Goal: Transaction & Acquisition: Purchase product/service

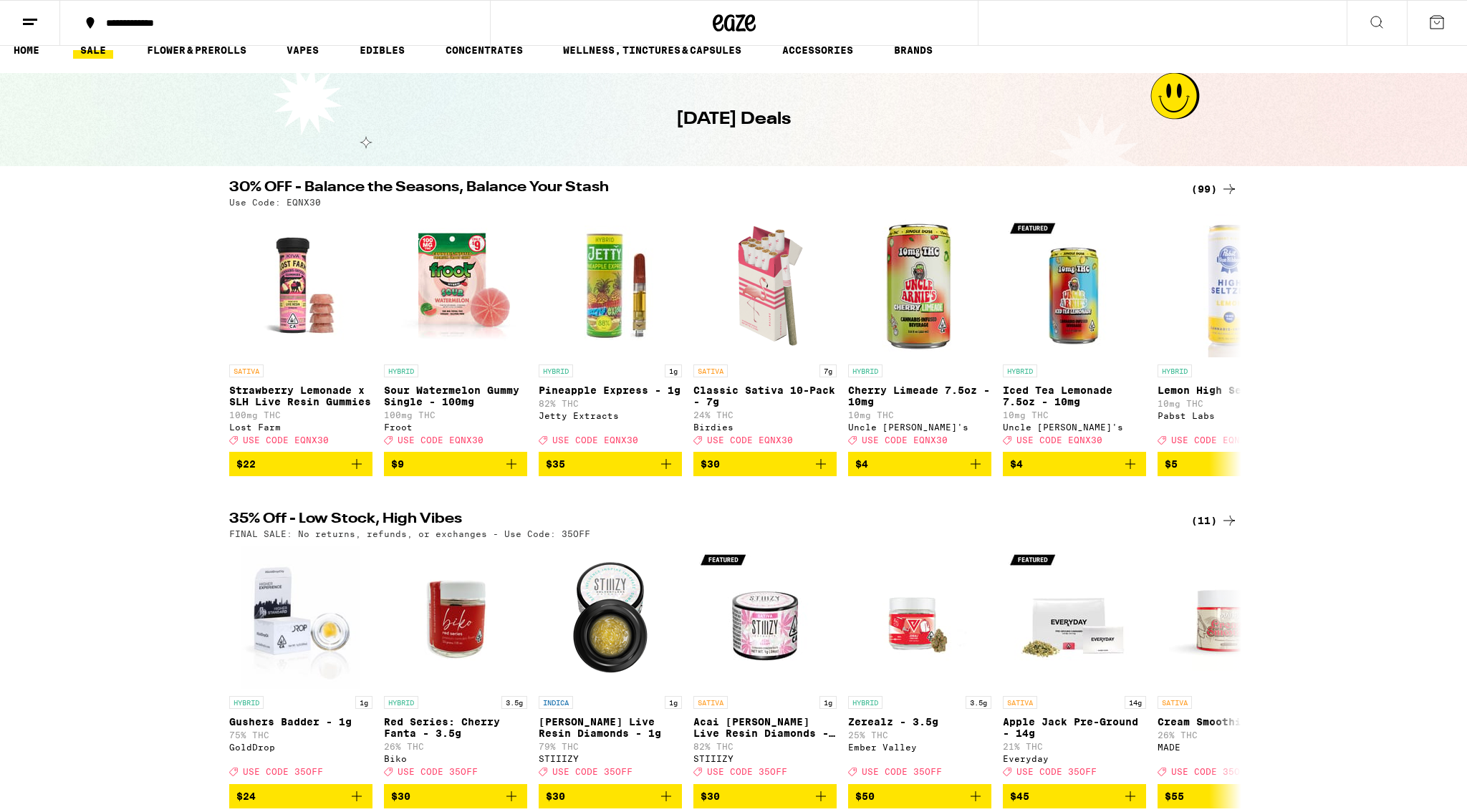
scroll to position [25, 0]
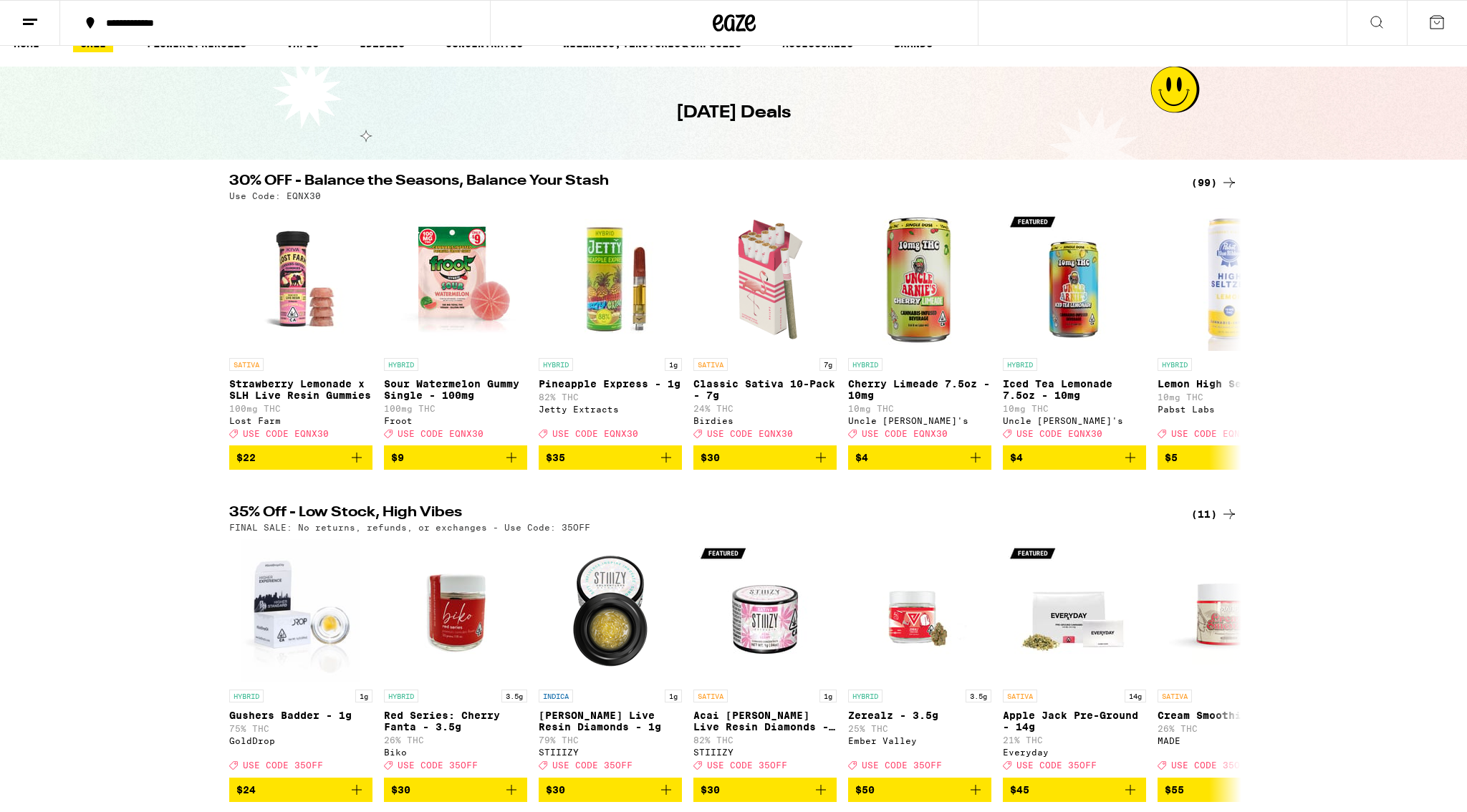
click at [1213, 184] on div "(99)" at bounding box center [1214, 182] width 46 height 17
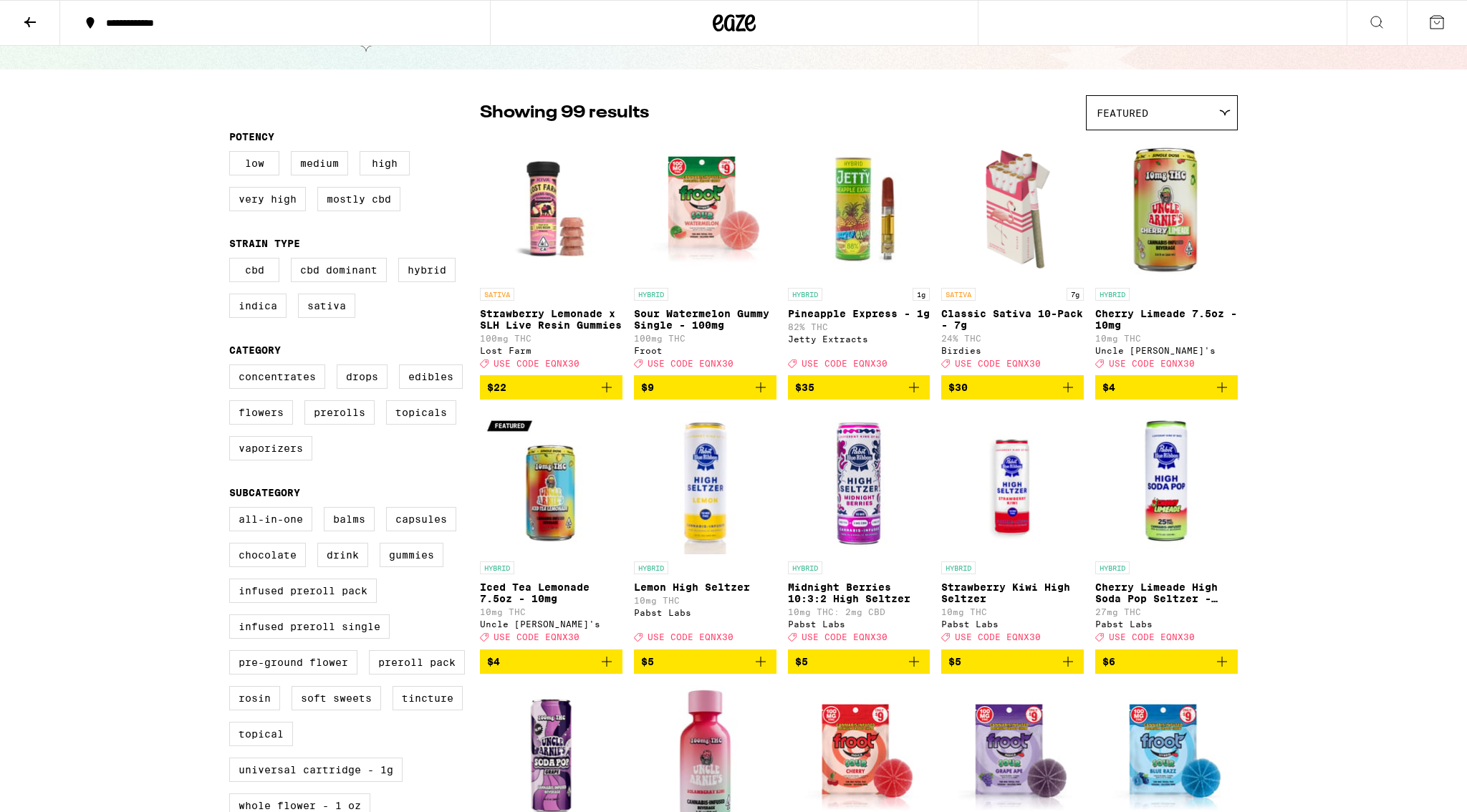
scroll to position [80, 0]
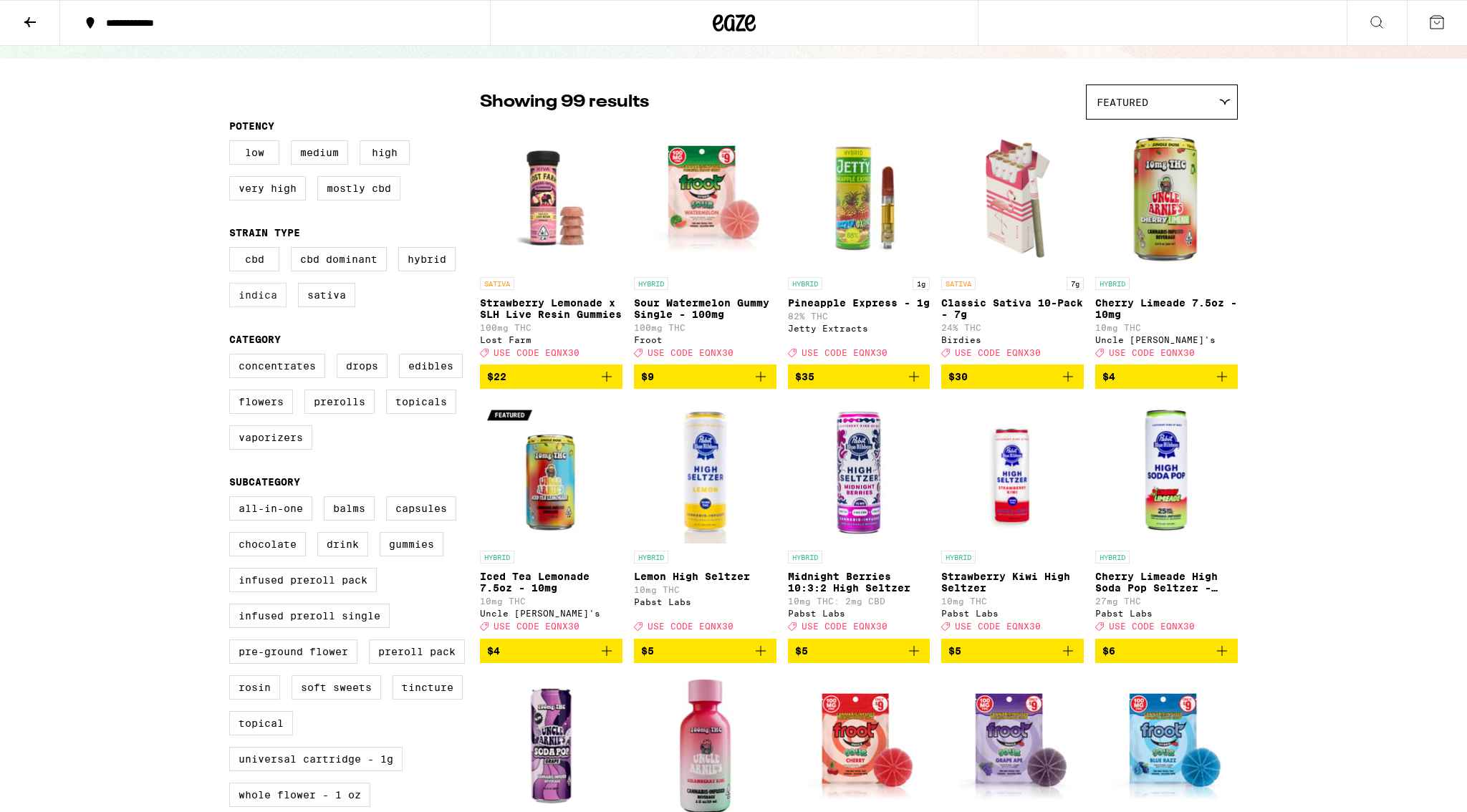
click at [259, 304] on label "Indica" at bounding box center [258, 294] width 57 height 24
click at [233, 250] on input "Indica" at bounding box center [232, 249] width 1 height 1
checkbox input "true"
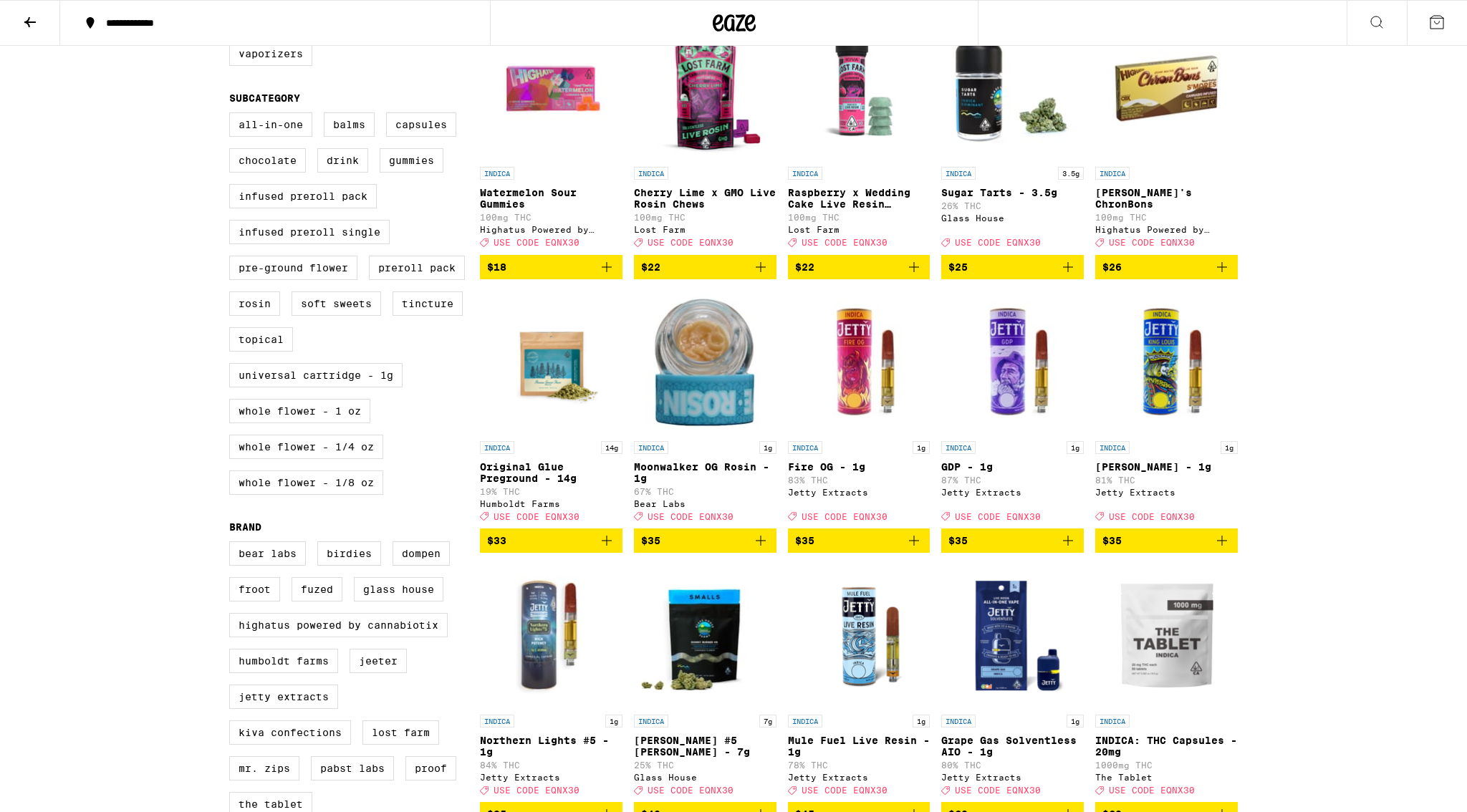
scroll to position [469, 0]
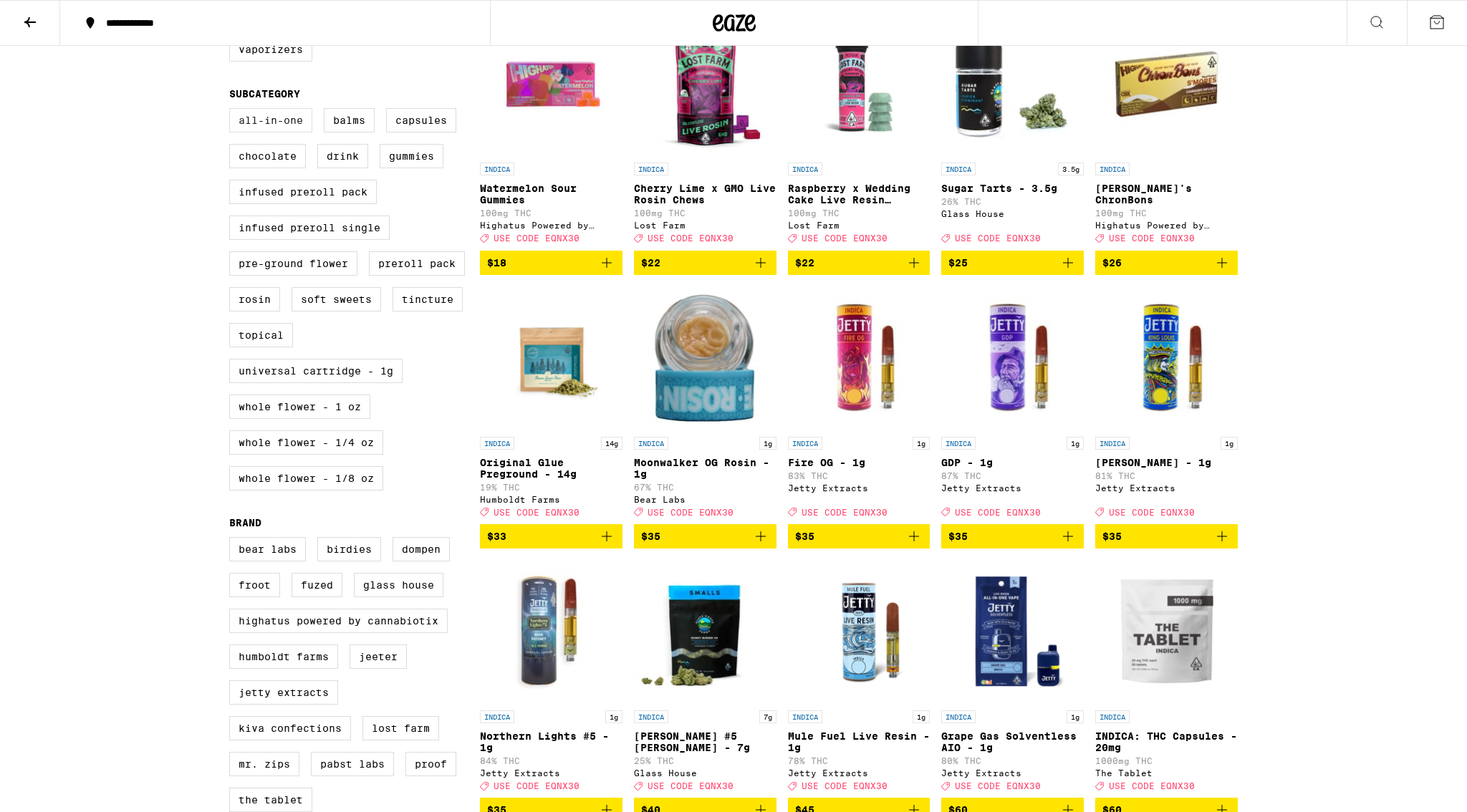
click at [276, 133] on label "All-In-One" at bounding box center [270, 120] width 83 height 24
click at [233, 111] on input "All-In-One" at bounding box center [232, 110] width 1 height 1
checkbox input "true"
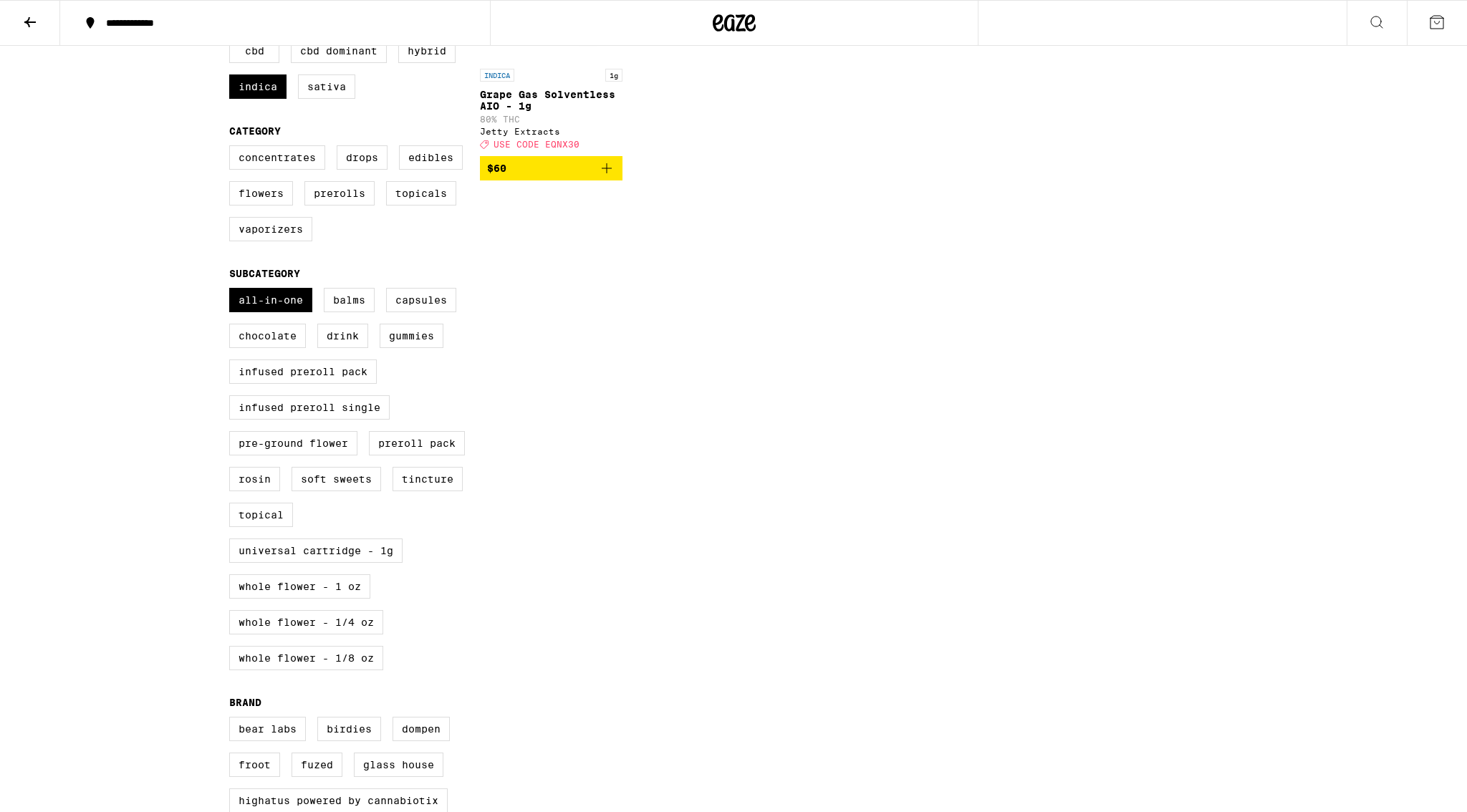
scroll to position [284, 0]
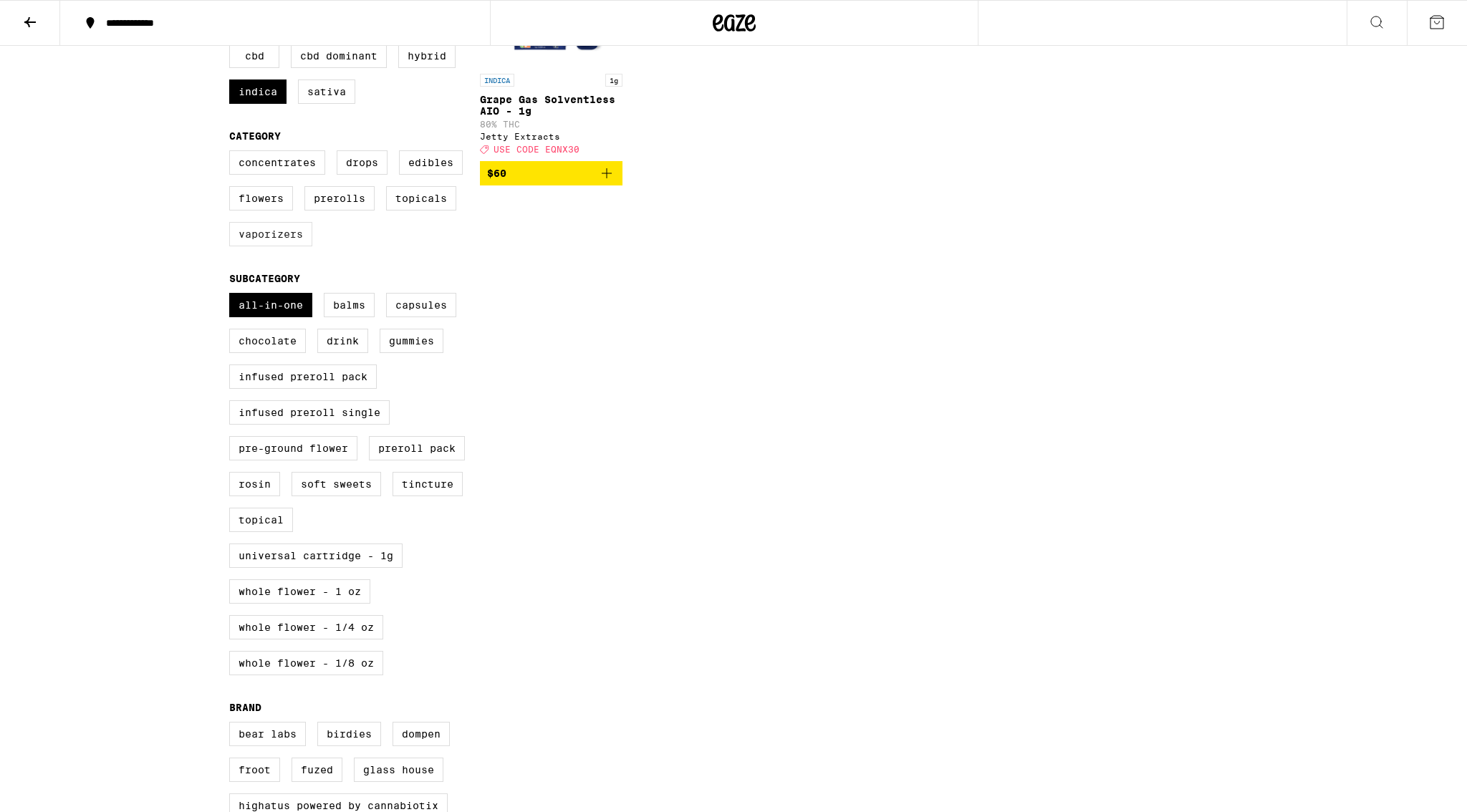
click at [270, 246] on label "Vaporizers" at bounding box center [270, 234] width 83 height 24
click at [233, 153] on input "Vaporizers" at bounding box center [232, 153] width 1 height 1
checkbox input "true"
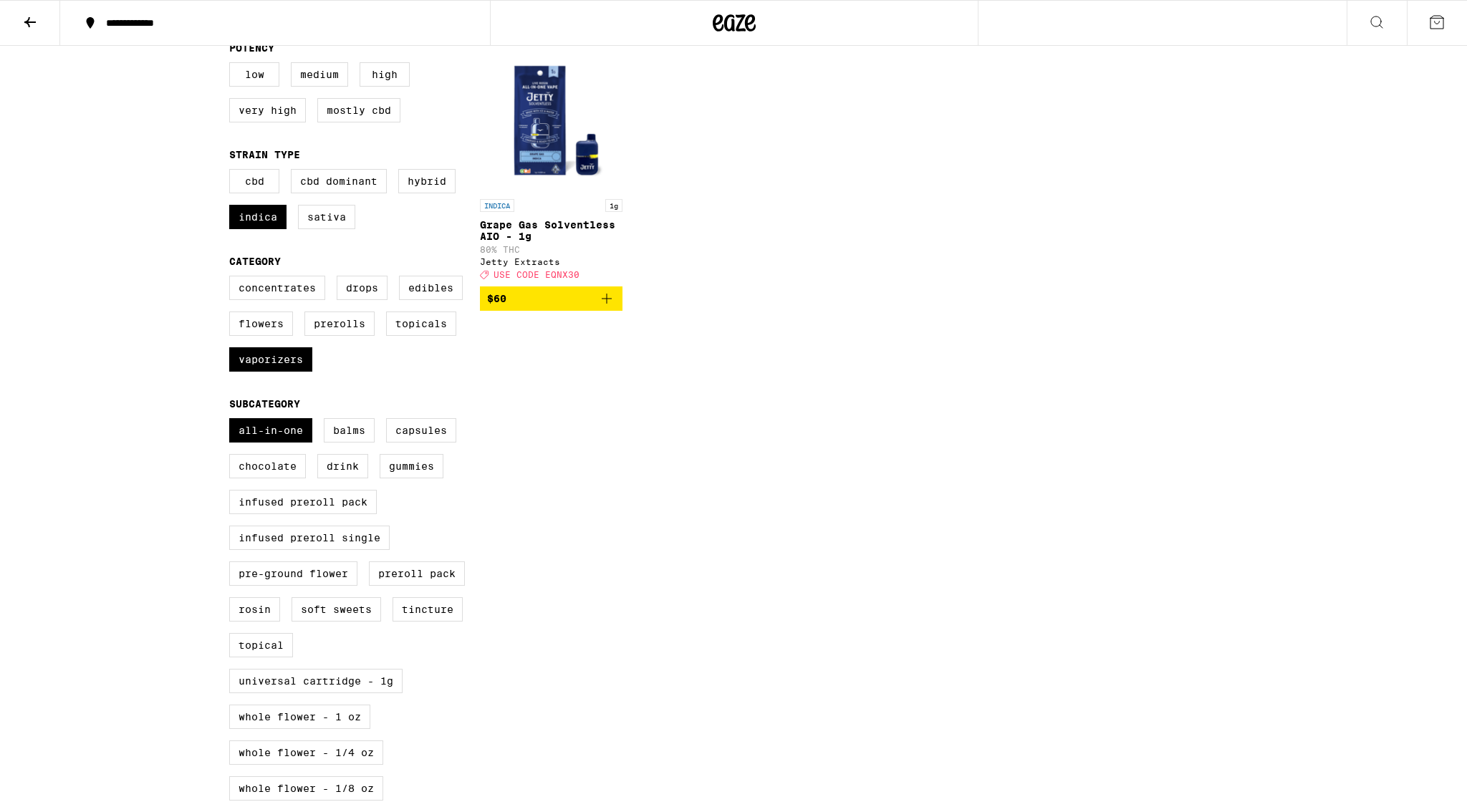
scroll to position [159, 0]
click at [267, 442] on label "All-In-One" at bounding box center [270, 429] width 83 height 24
click at [233, 421] on input "All-In-One" at bounding box center [232, 420] width 1 height 1
checkbox input "false"
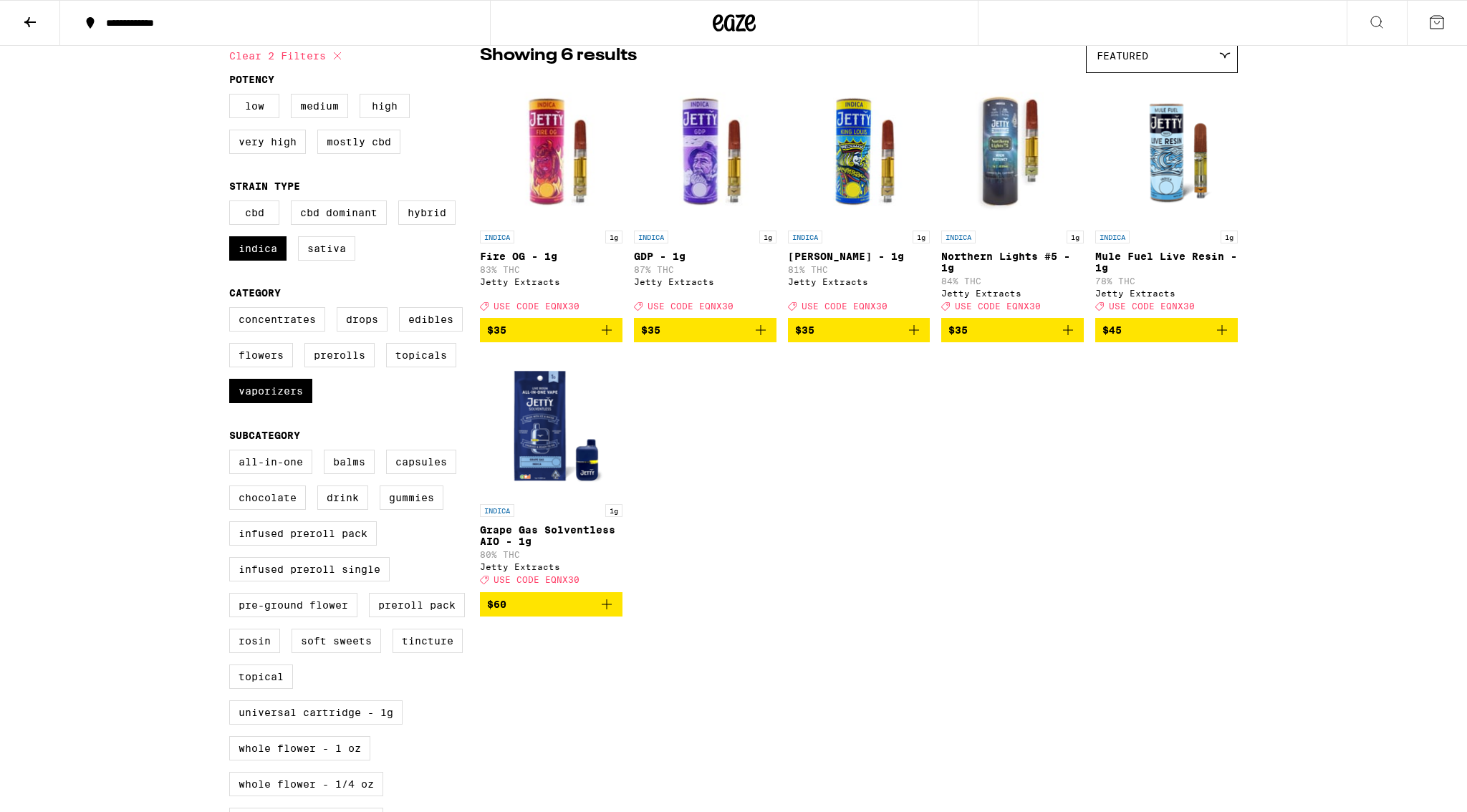
scroll to position [119, 0]
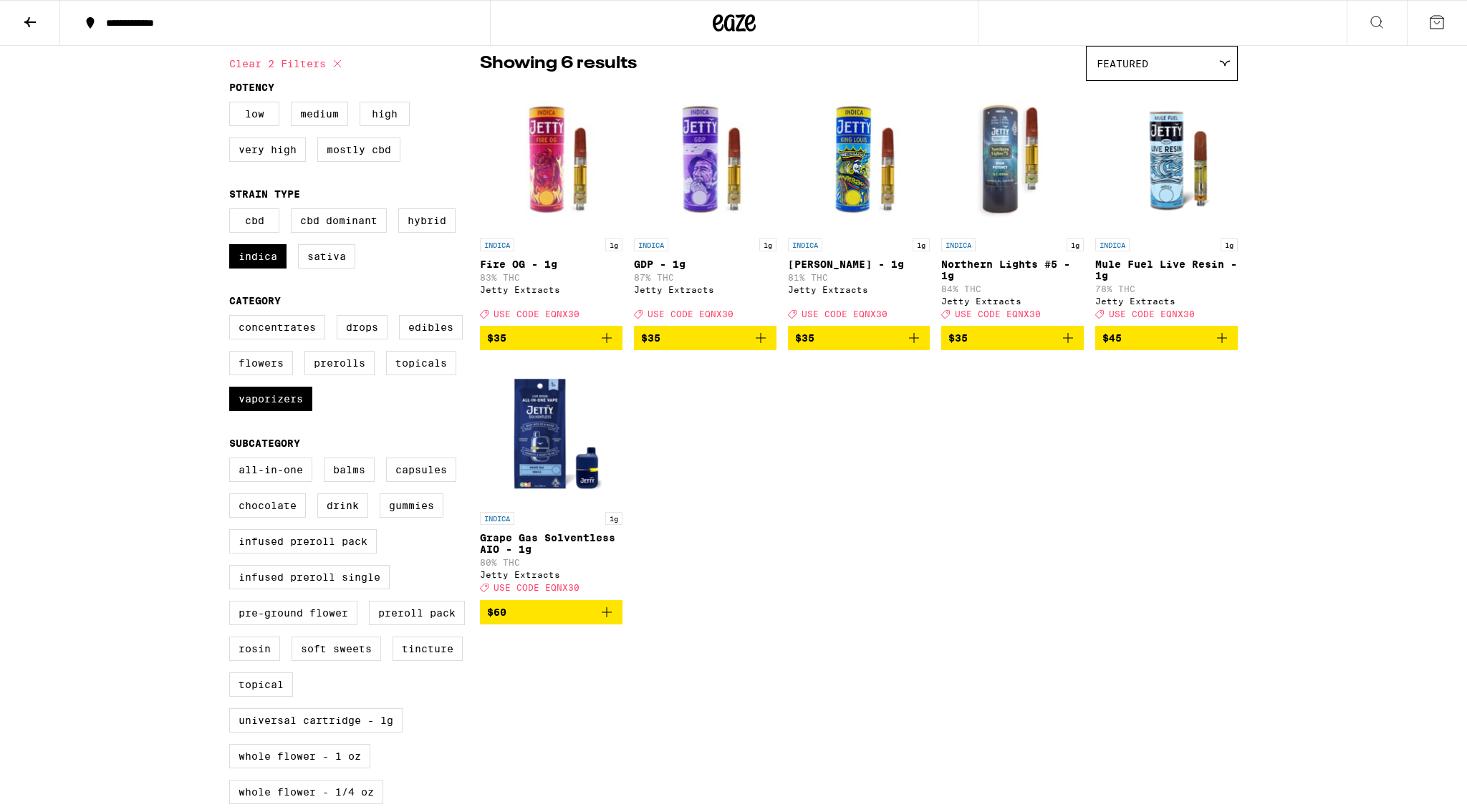
click at [962, 436] on div "INDICA 1g Fire OG - 1g 83% THC Jetty Extracts Deal Created with Sketch. USE COD…" at bounding box center [859, 356] width 758 height 536
click at [560, 455] on img "Open page for Grape Gas Solventless AIO - 1g from Jetty Extracts" at bounding box center [552, 433] width 142 height 143
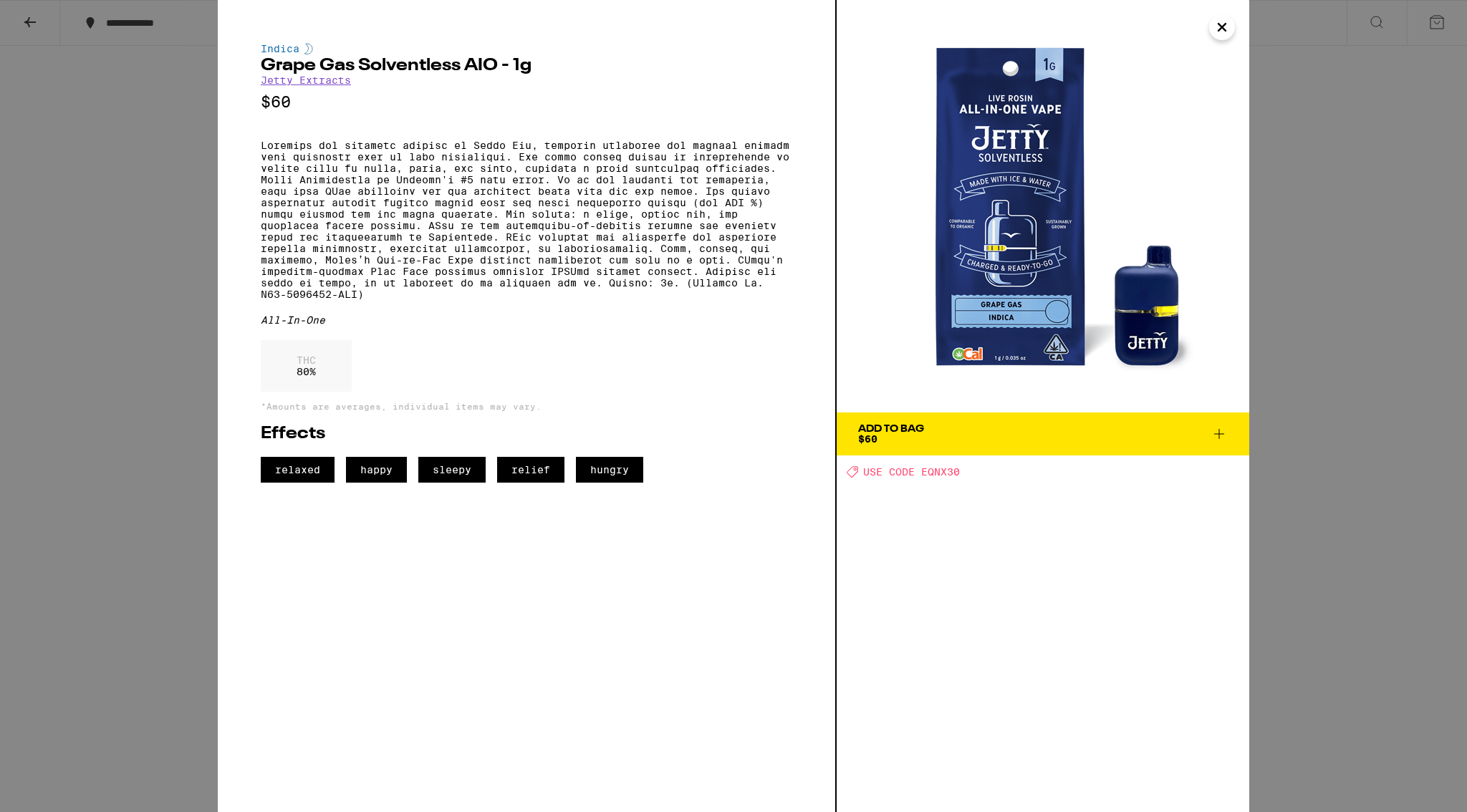
click at [1216, 434] on icon at bounding box center [1219, 433] width 10 height 10
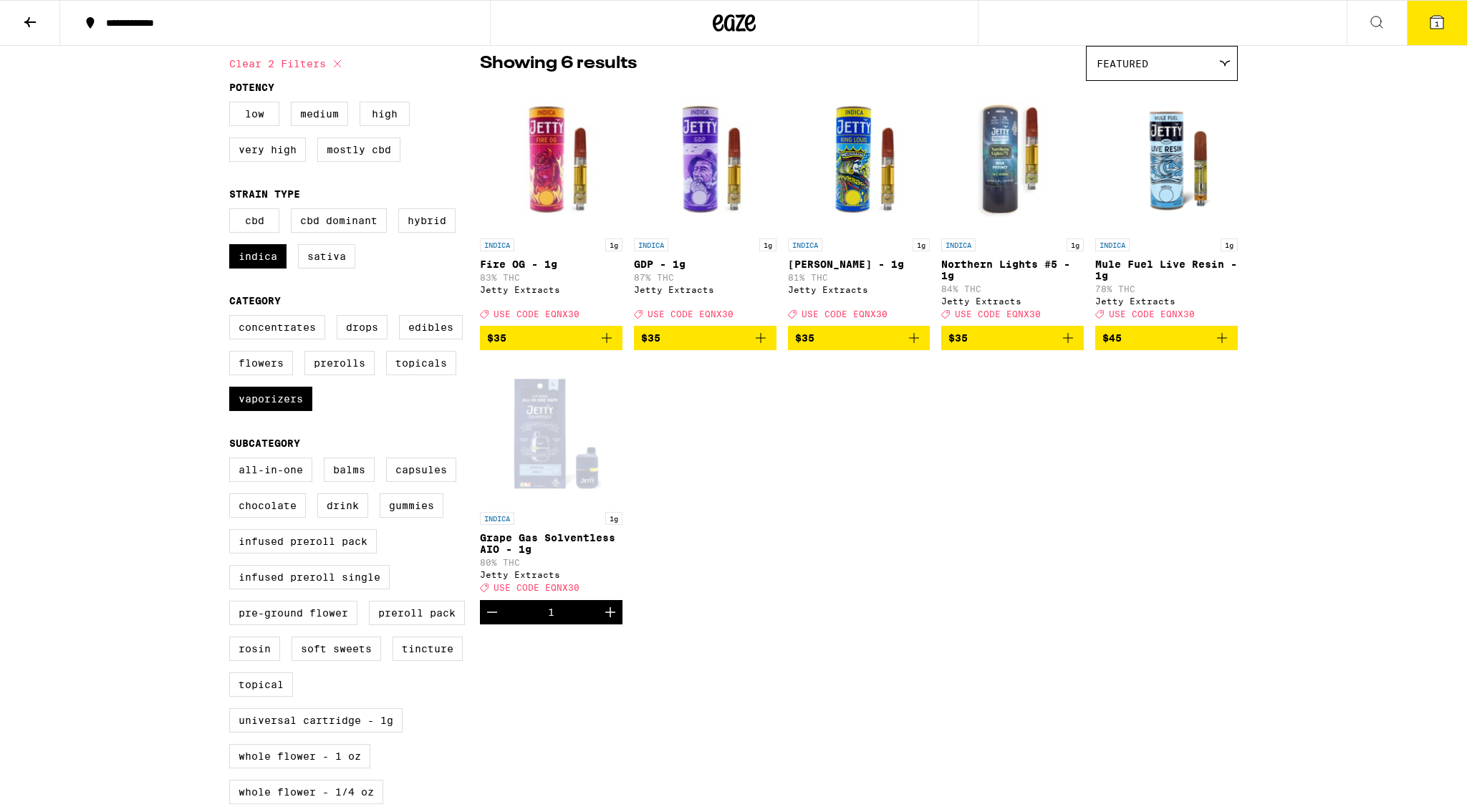
click at [543, 403] on div "Open page for Grape Gas Solventless AIO - 1g from Jetty Extracts" at bounding box center [552, 433] width 142 height 143
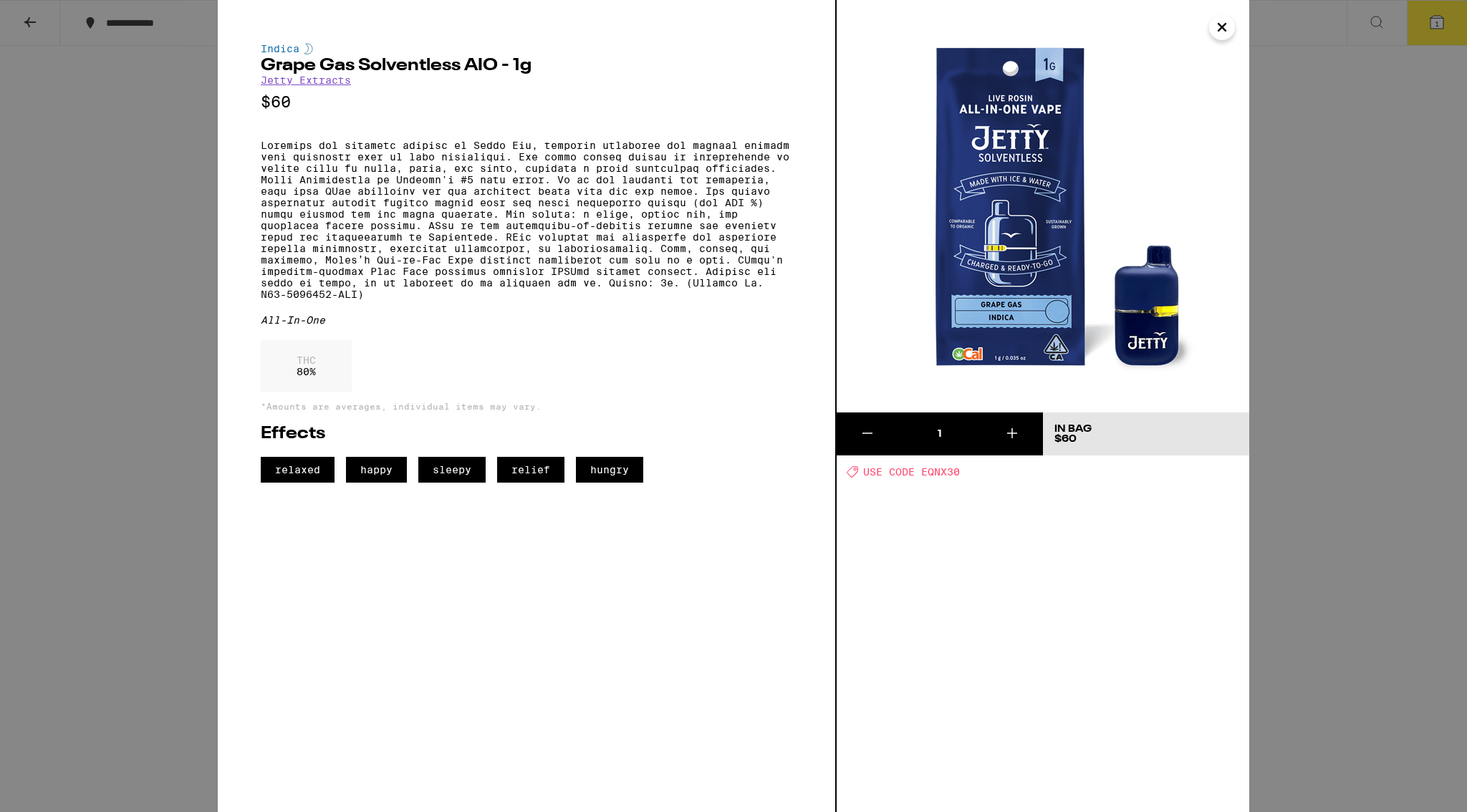
click at [945, 471] on span "USE CODE EQNX30" at bounding box center [911, 471] width 97 height 12
copy span "EQNX30"
click at [1221, 28] on icon "Close" at bounding box center [1222, 28] width 7 height 7
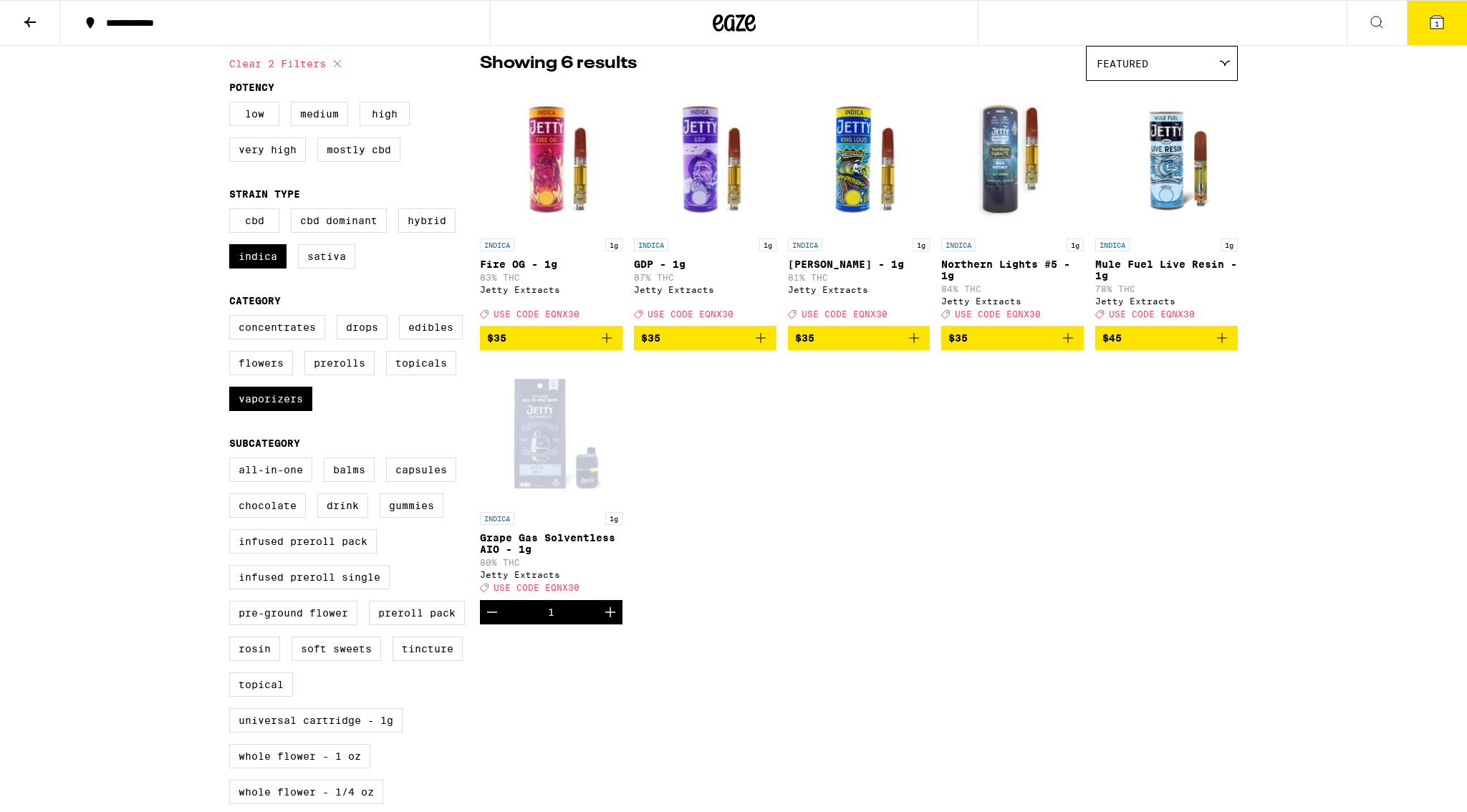
click at [1426, 31] on button "1" at bounding box center [1437, 23] width 60 height 44
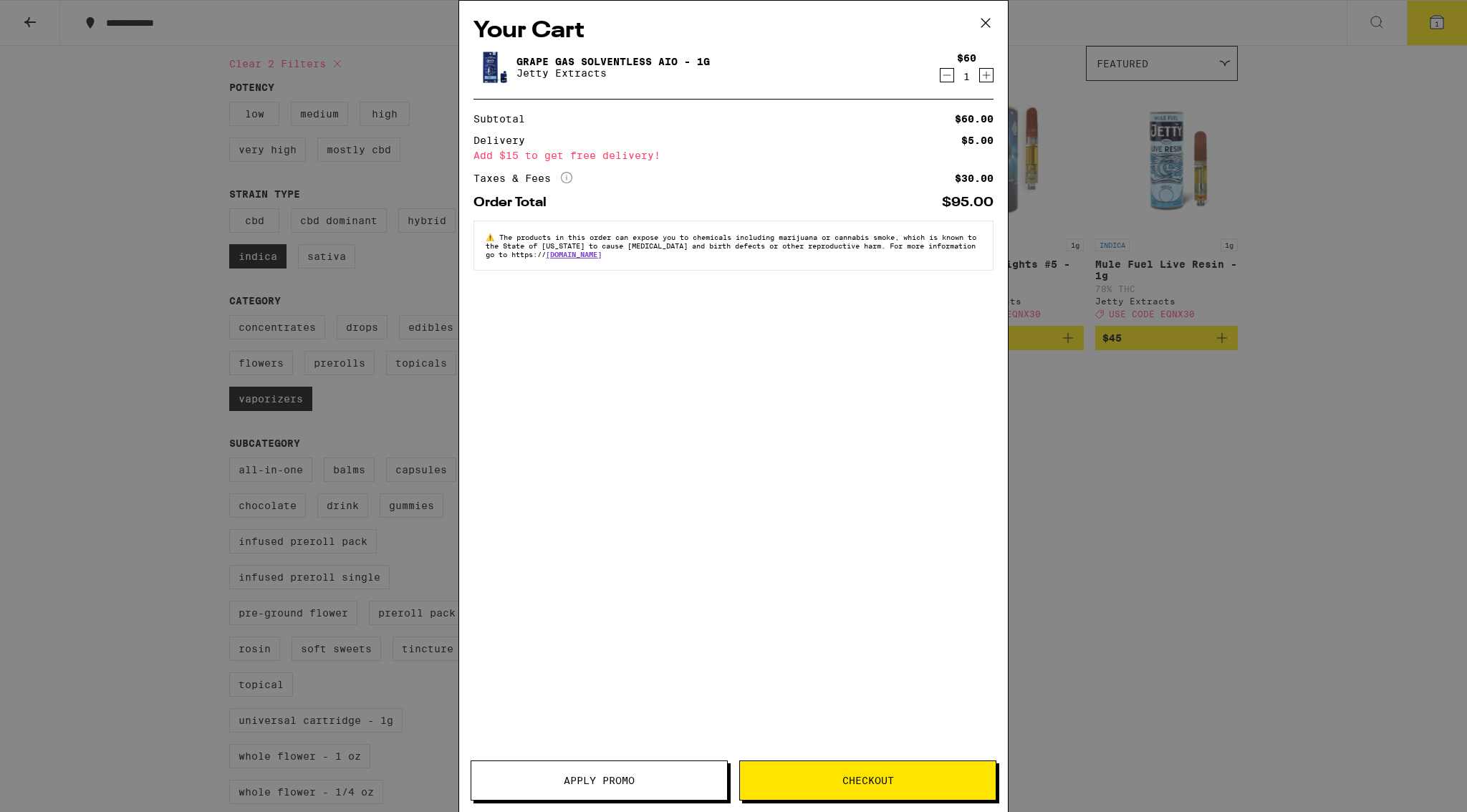
click at [633, 780] on span "Apply Promo" at bounding box center [600, 780] width 71 height 10
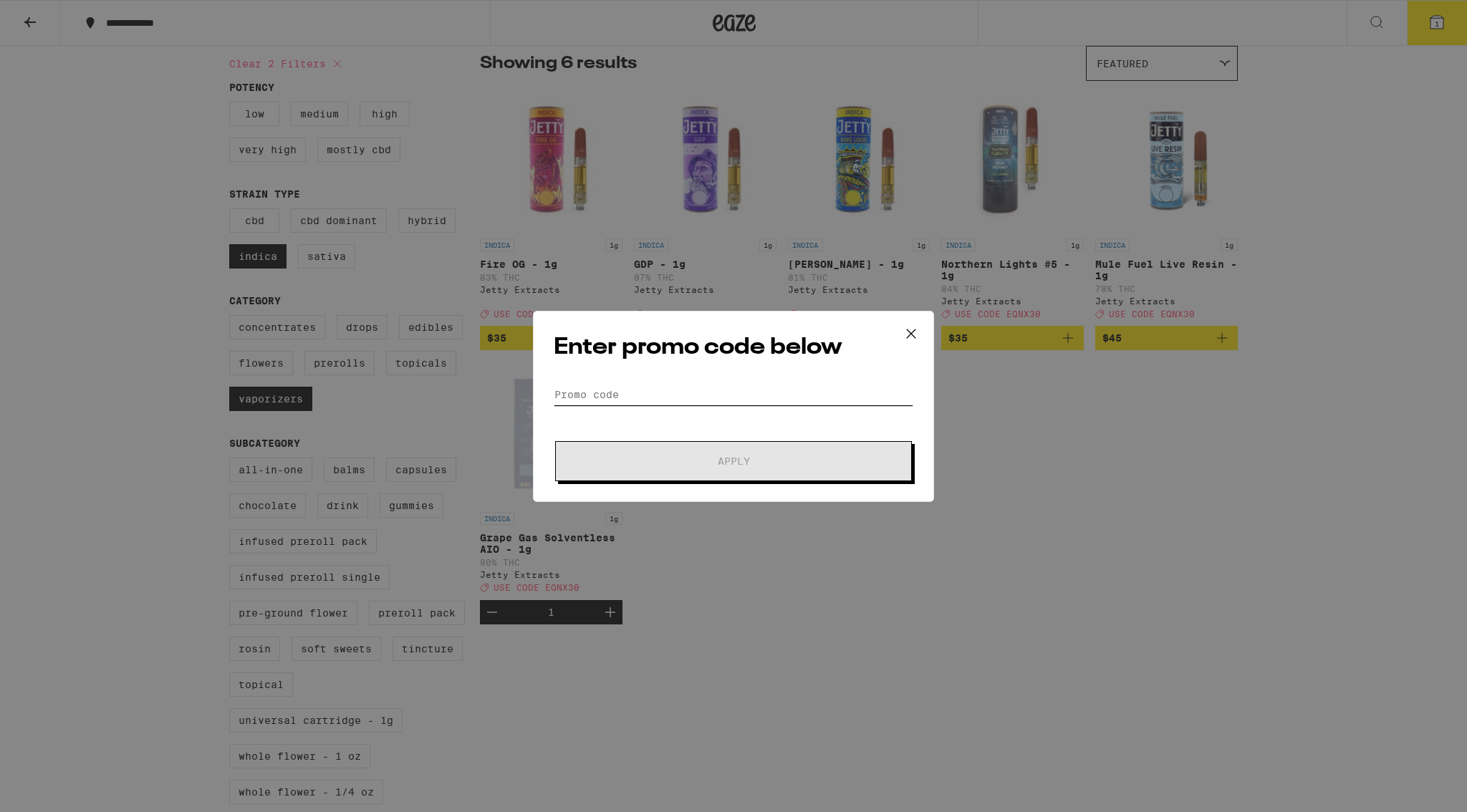
click at [632, 391] on input "Promo Code" at bounding box center [733, 395] width 359 height 21
paste input "EQNX30"
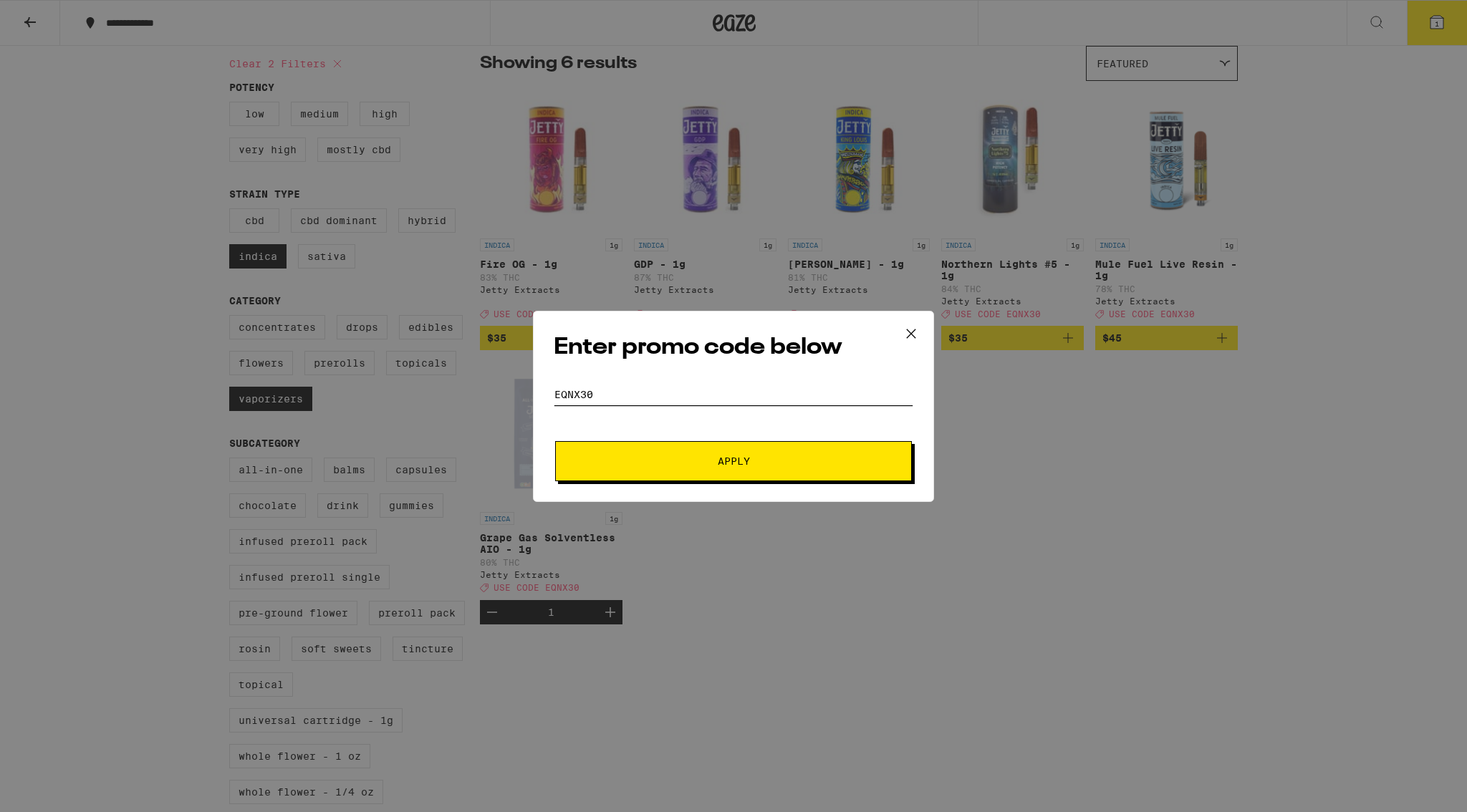
type input "EQNX30"
click at [752, 466] on button "Apply" at bounding box center [733, 461] width 357 height 40
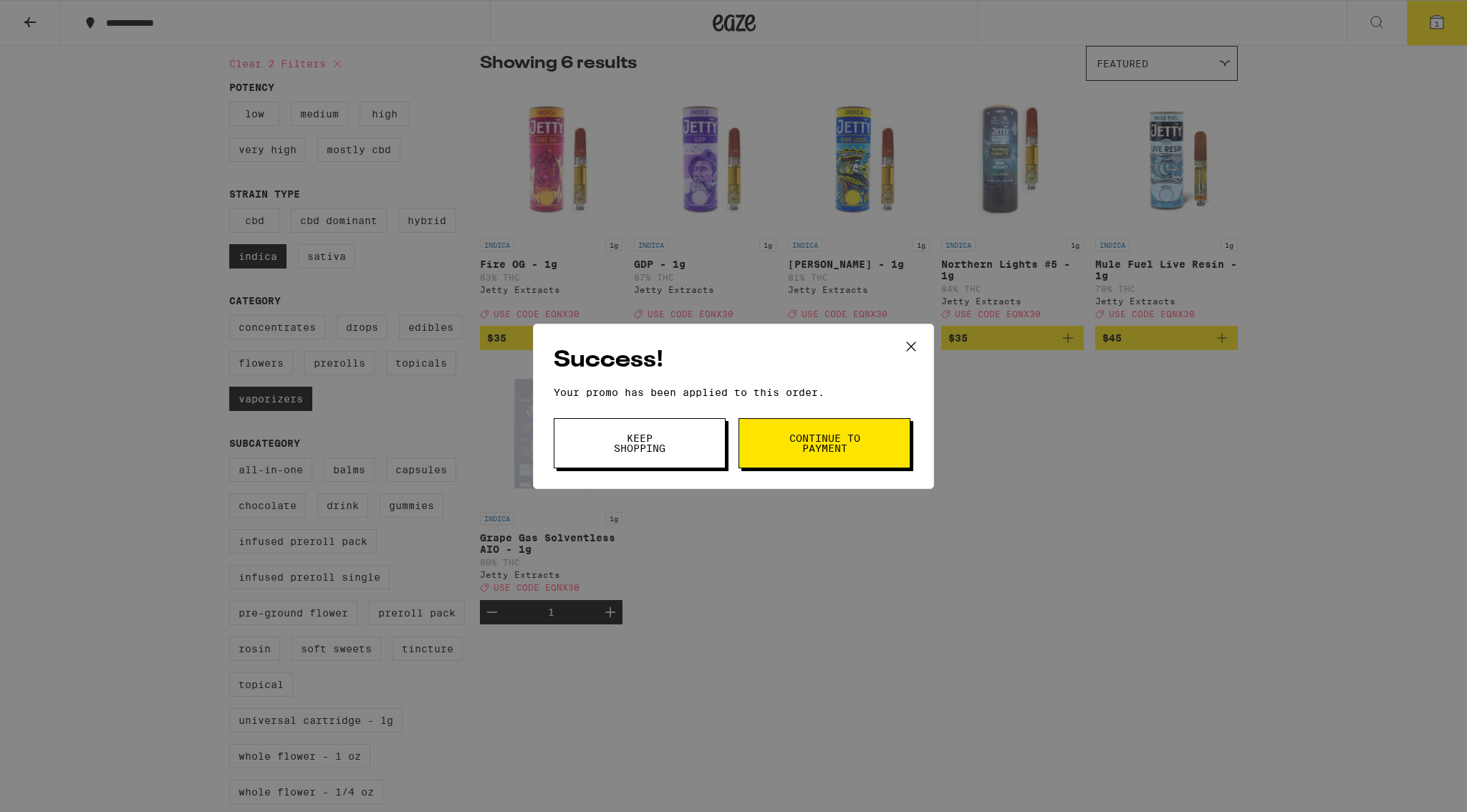
click at [665, 443] on span "Keep Shopping" at bounding box center [640, 443] width 73 height 20
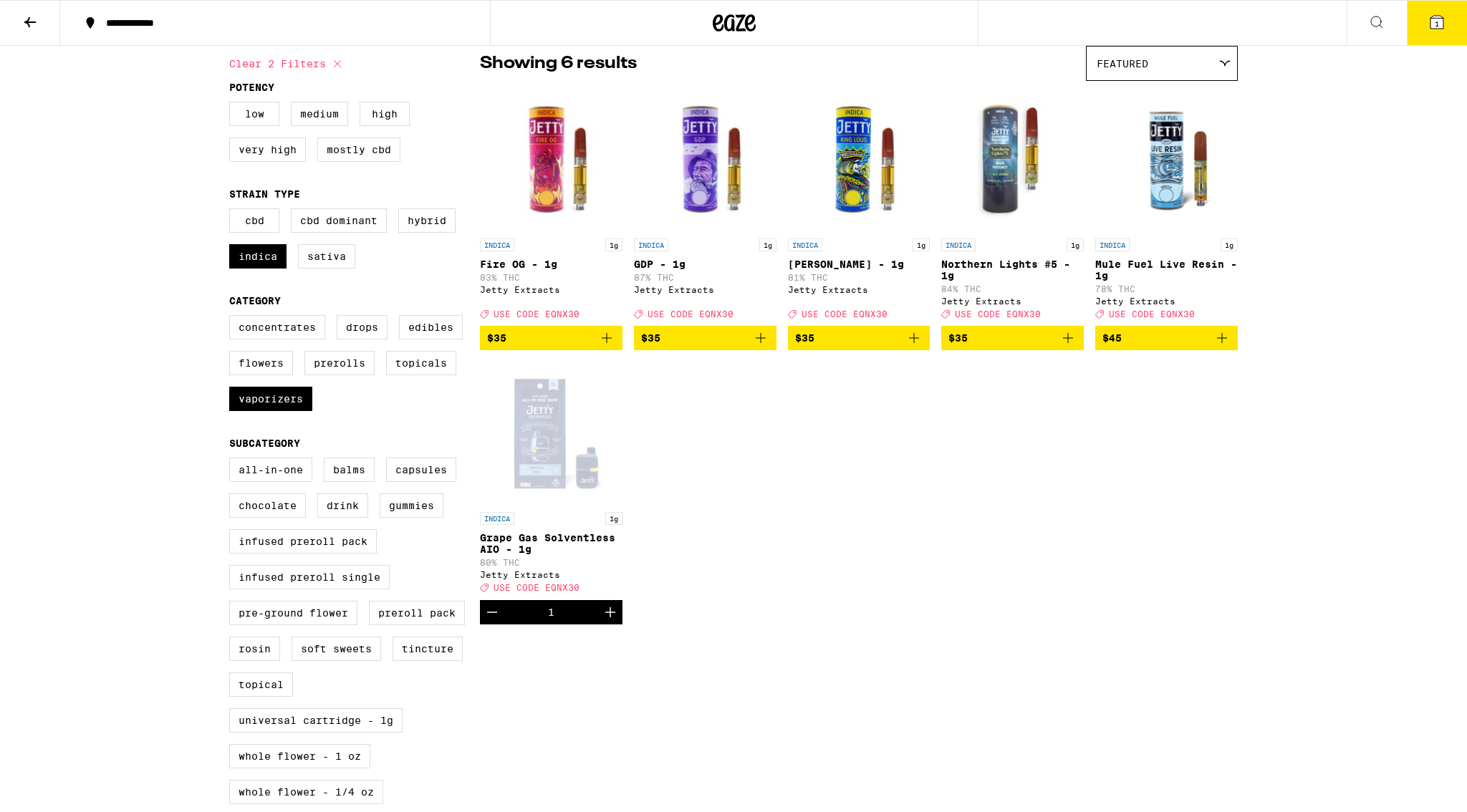
click at [1437, 25] on span "1" at bounding box center [1437, 24] width 4 height 9
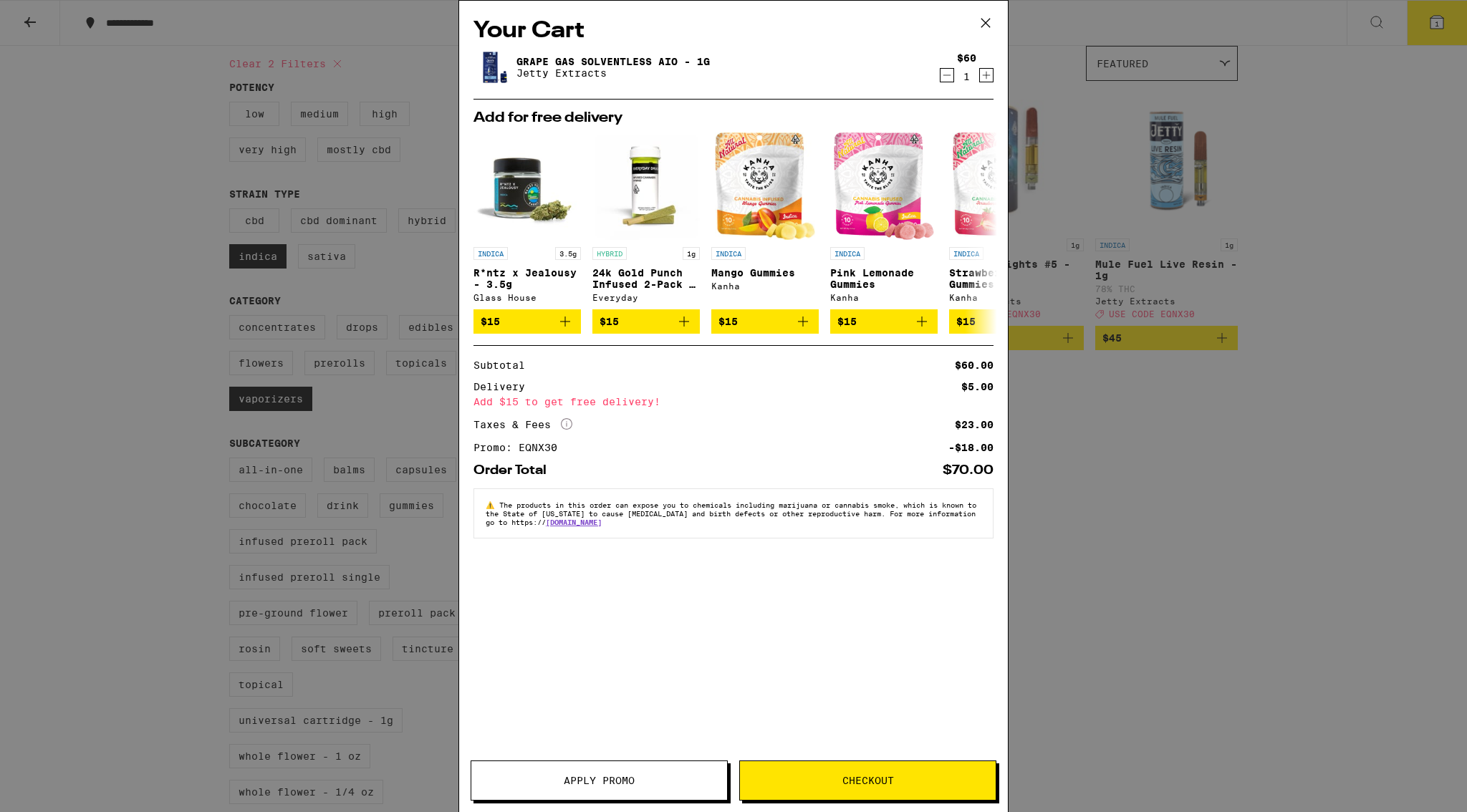
click at [1164, 466] on div "Your Cart Grape Gas Solventless AIO - 1g Jetty Extracts $60 1 Add for free deli…" at bounding box center [733, 406] width 1467 height 812
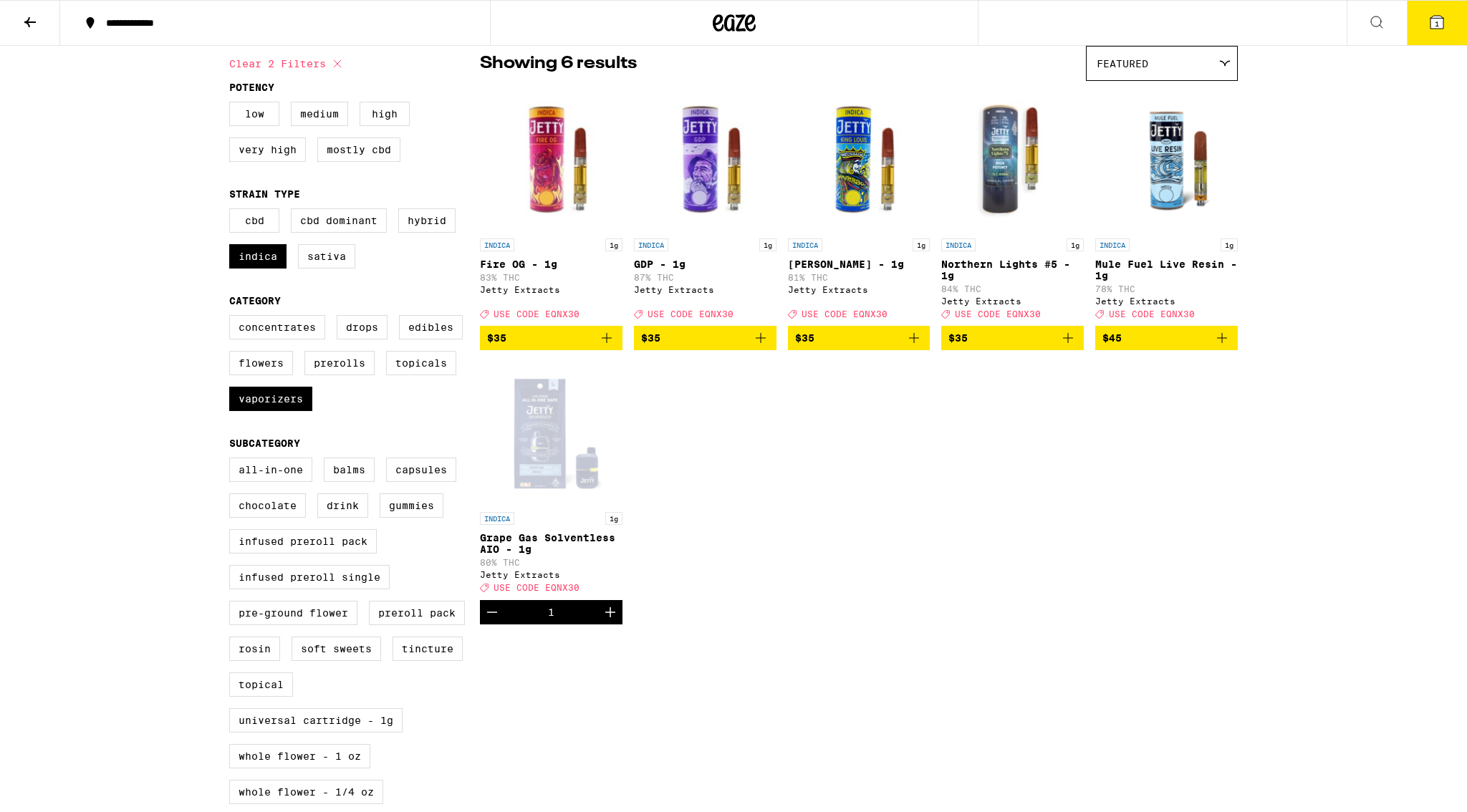
click at [1065, 347] on icon "Add to bag" at bounding box center [1068, 337] width 17 height 17
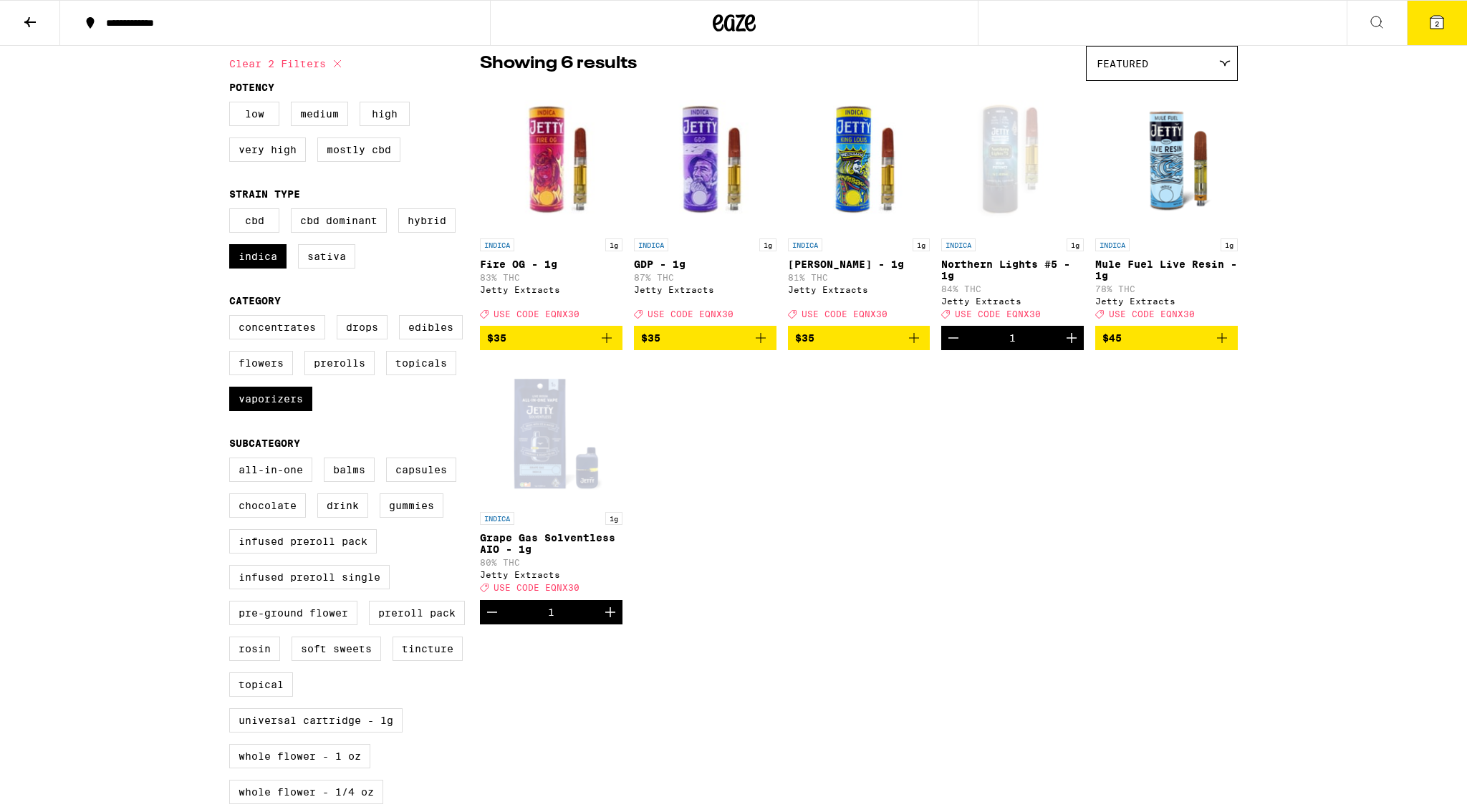
click at [1439, 26] on button "2" at bounding box center [1437, 23] width 60 height 44
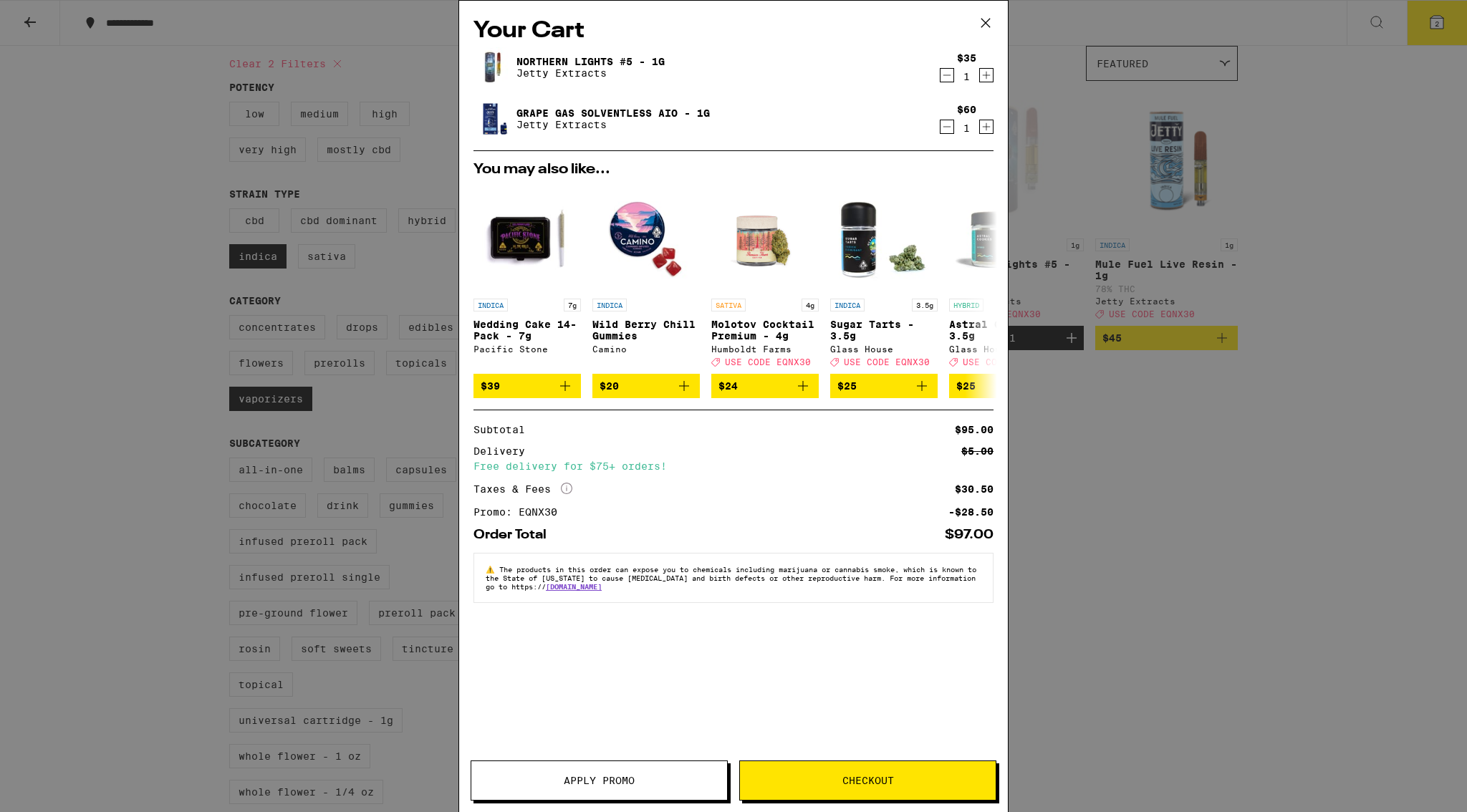
click at [945, 76] on icon "Decrement" at bounding box center [947, 75] width 12 height 17
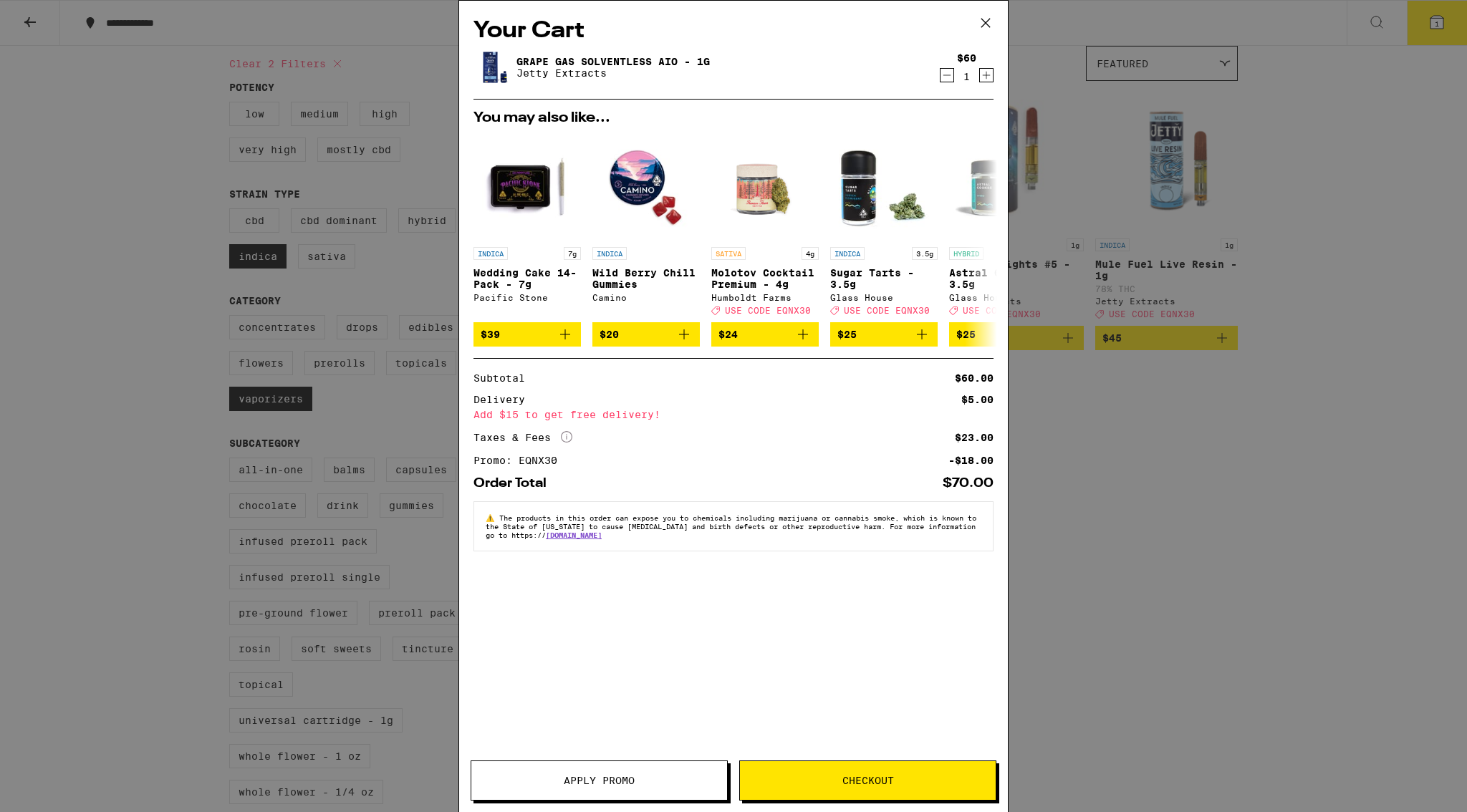
click at [936, 774] on button "Checkout" at bounding box center [867, 780] width 257 height 40
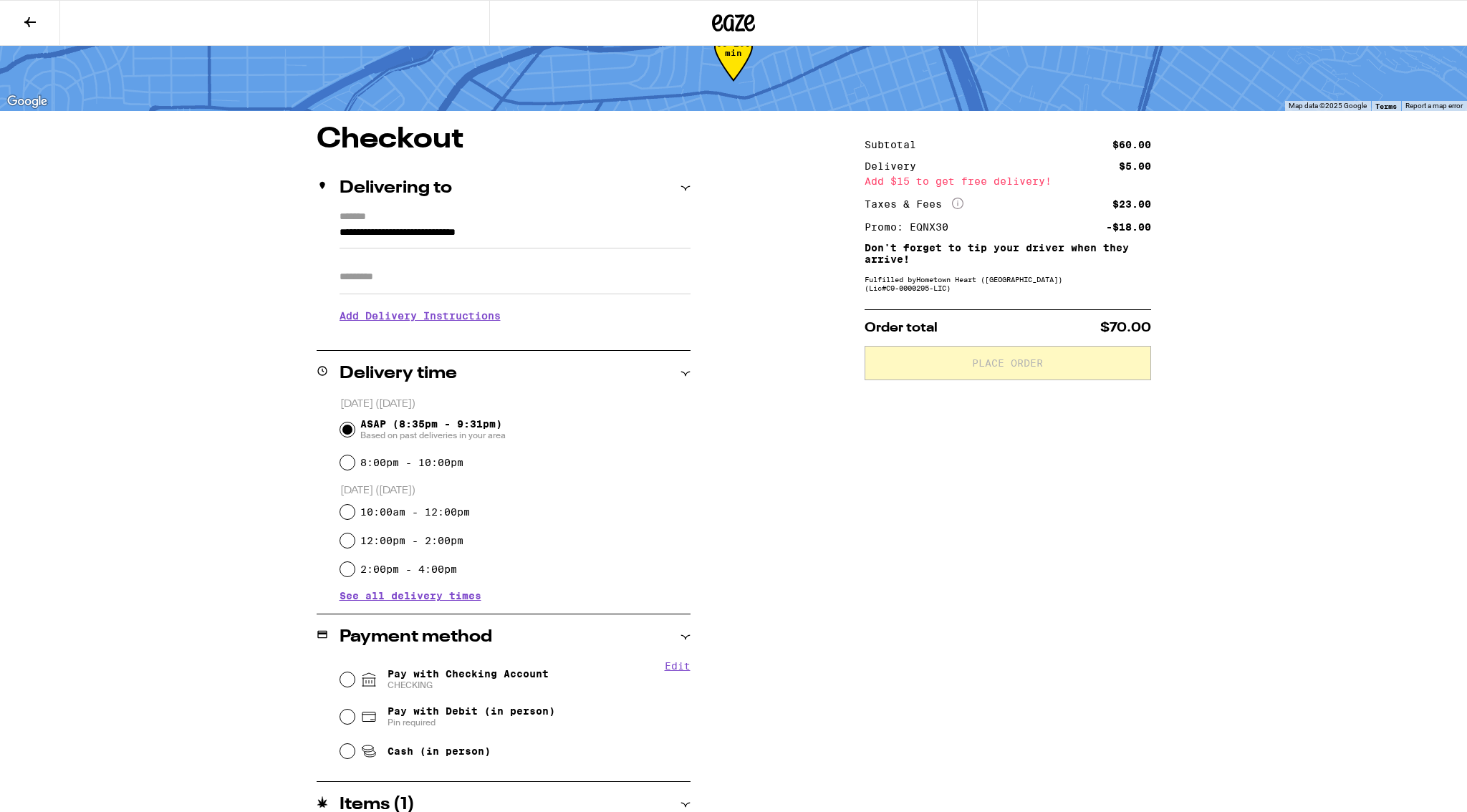
scroll to position [116, 0]
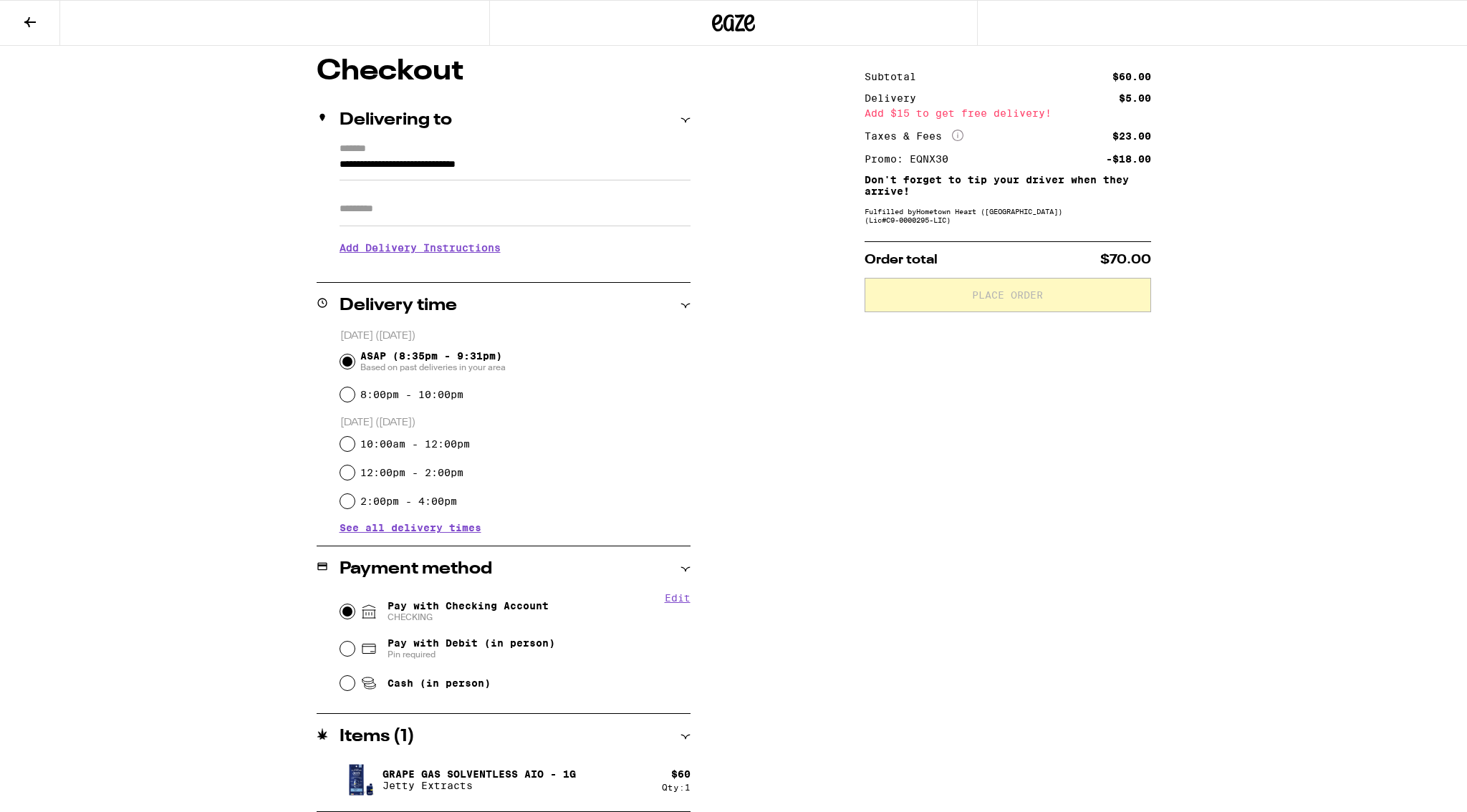
click at [351, 612] on input "Pay with Checking Account CHECKING" at bounding box center [347, 612] width 14 height 14
radio input "true"
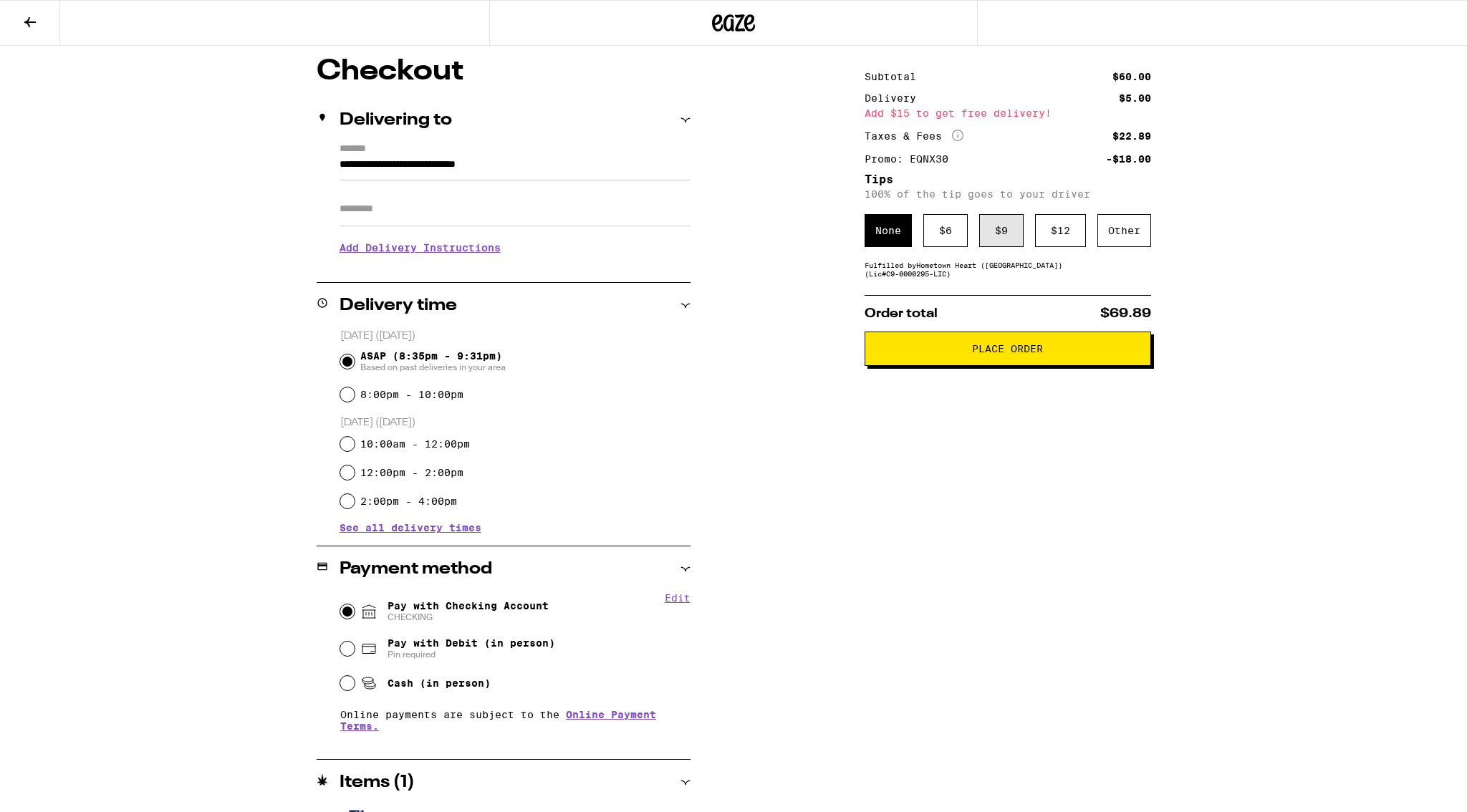
click at [994, 240] on div "$ 9" at bounding box center [1002, 230] width 44 height 33
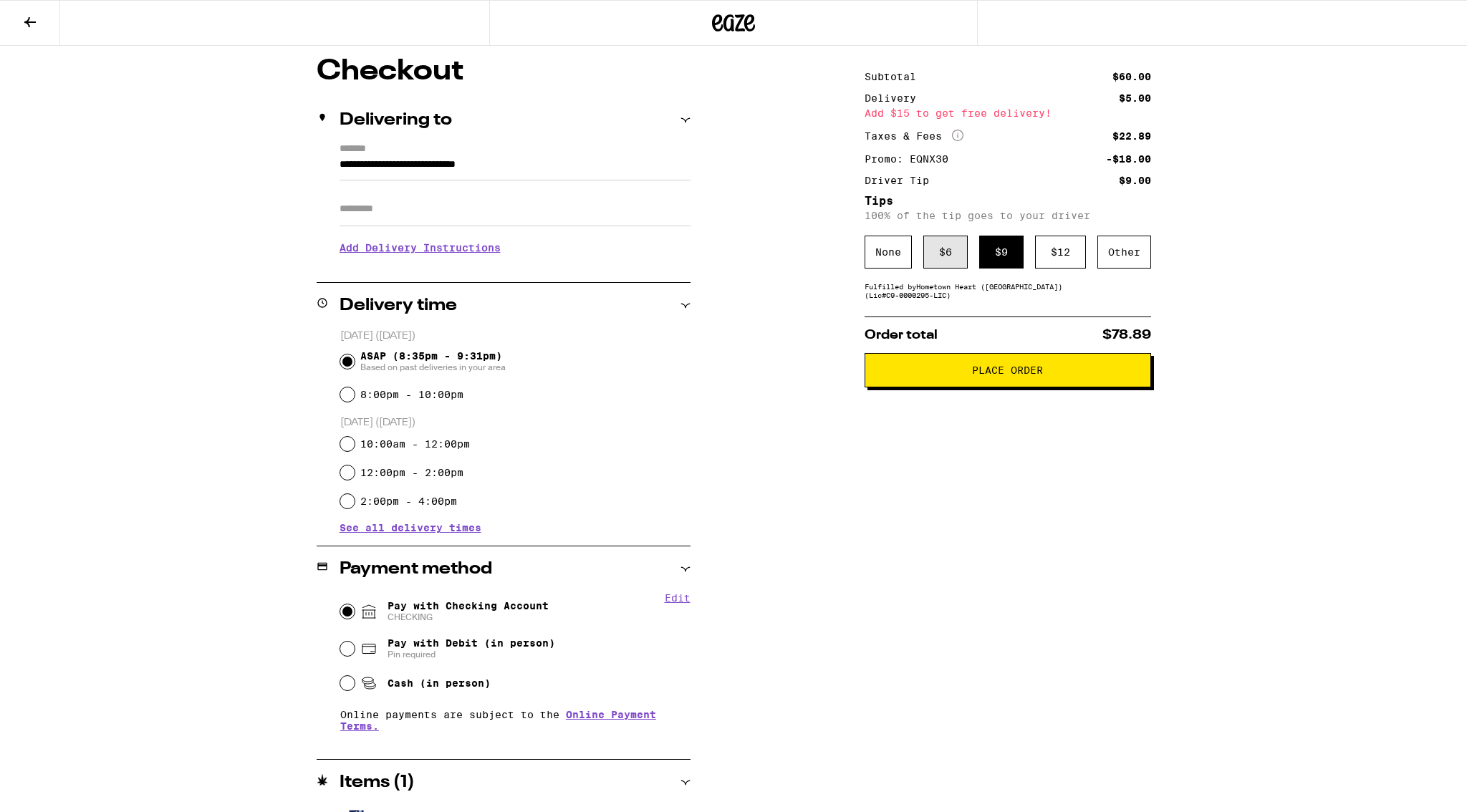
click at [954, 251] on div "$ 6" at bounding box center [946, 252] width 44 height 33
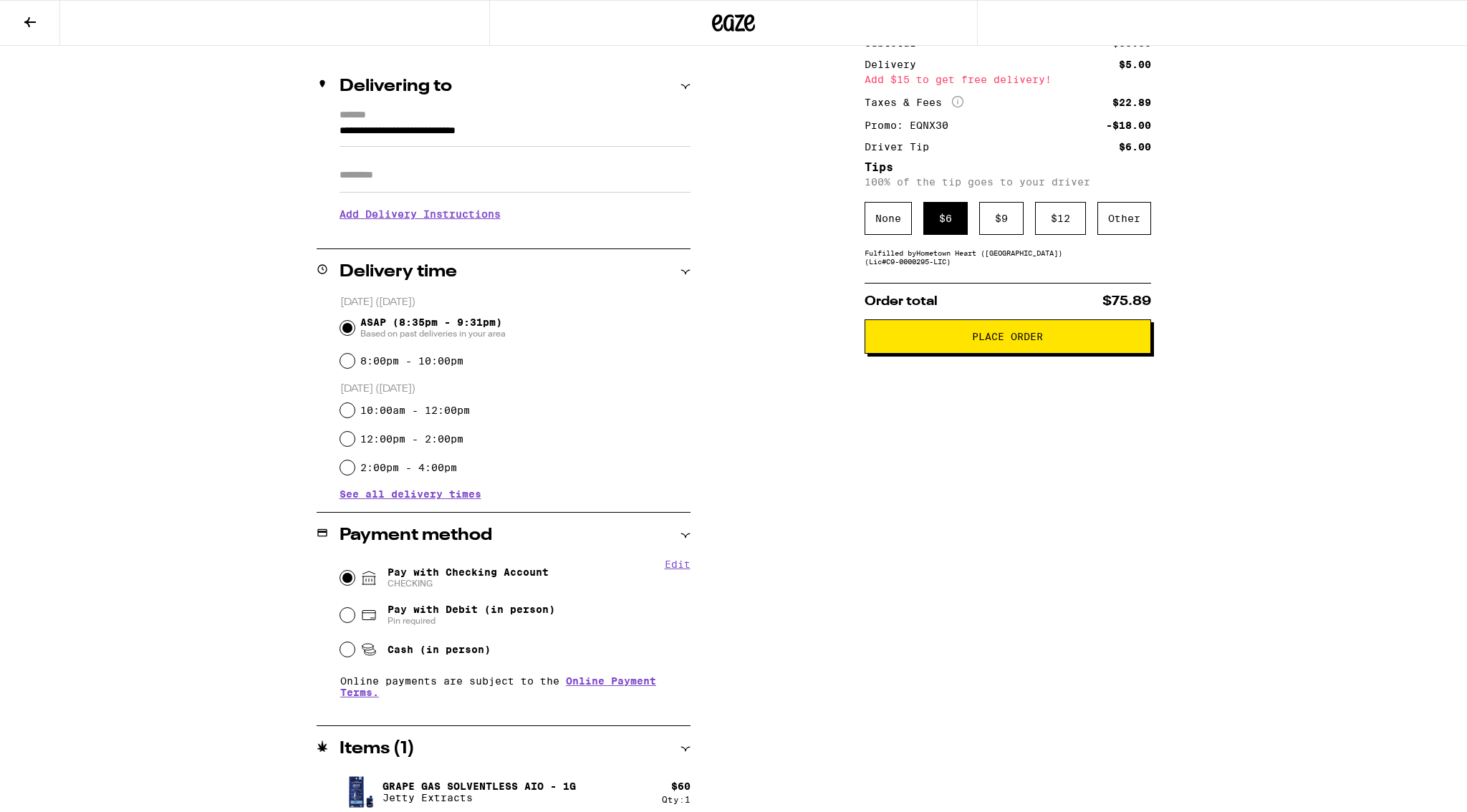
scroll to position [162, 0]
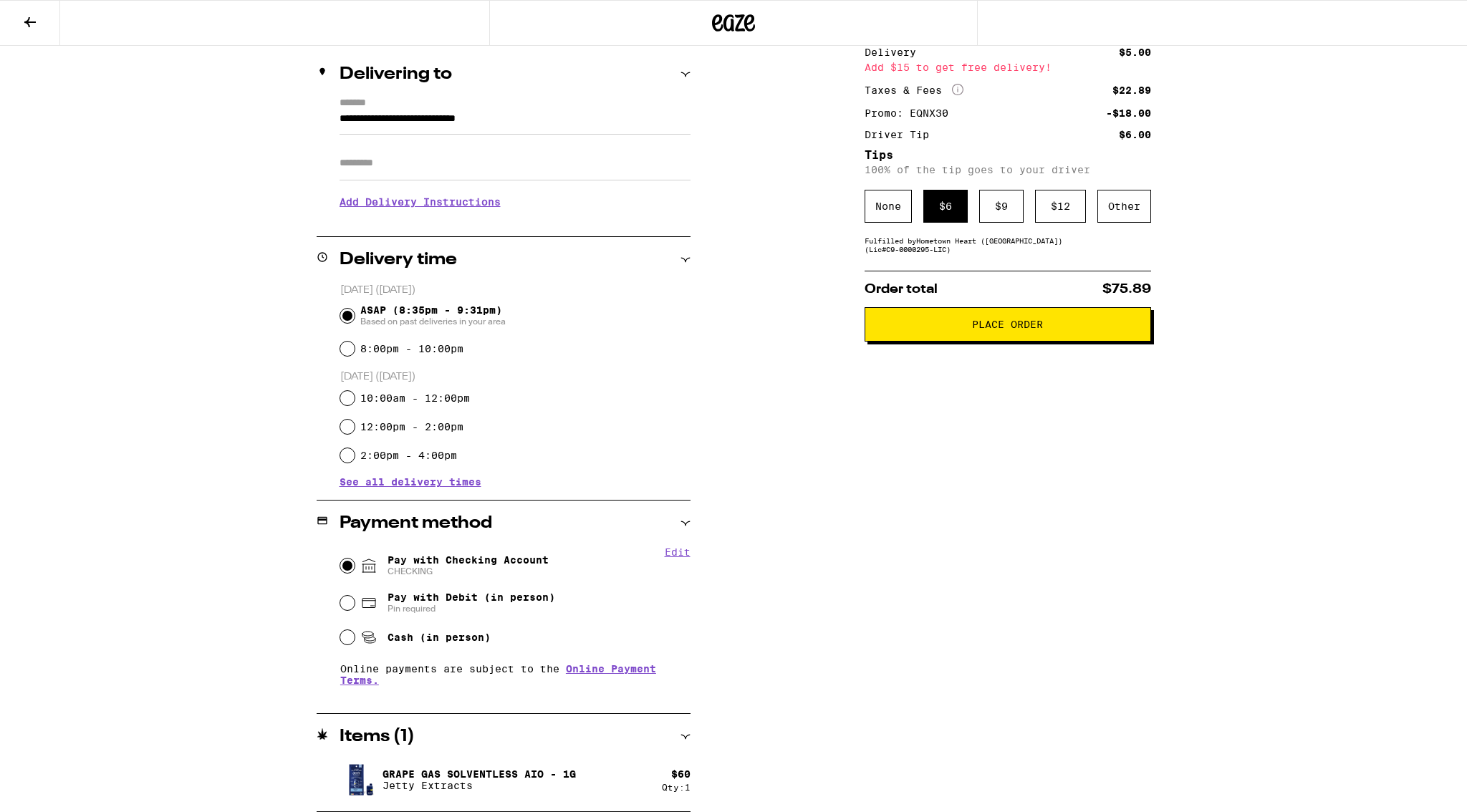
click at [682, 556] on button "Edit" at bounding box center [677, 551] width 26 height 12
click at [673, 555] on button "Done" at bounding box center [677, 551] width 26 height 12
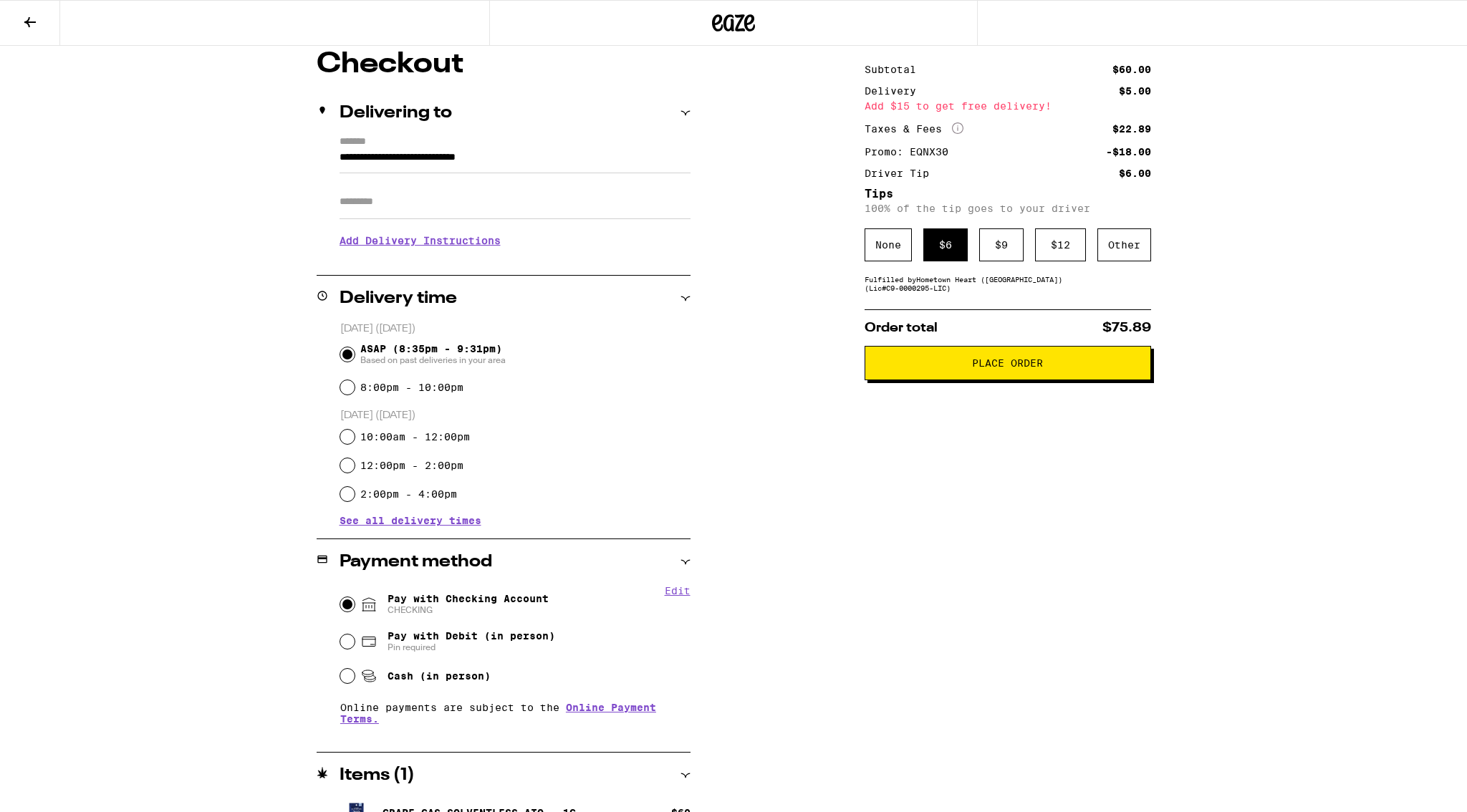
scroll to position [0, 0]
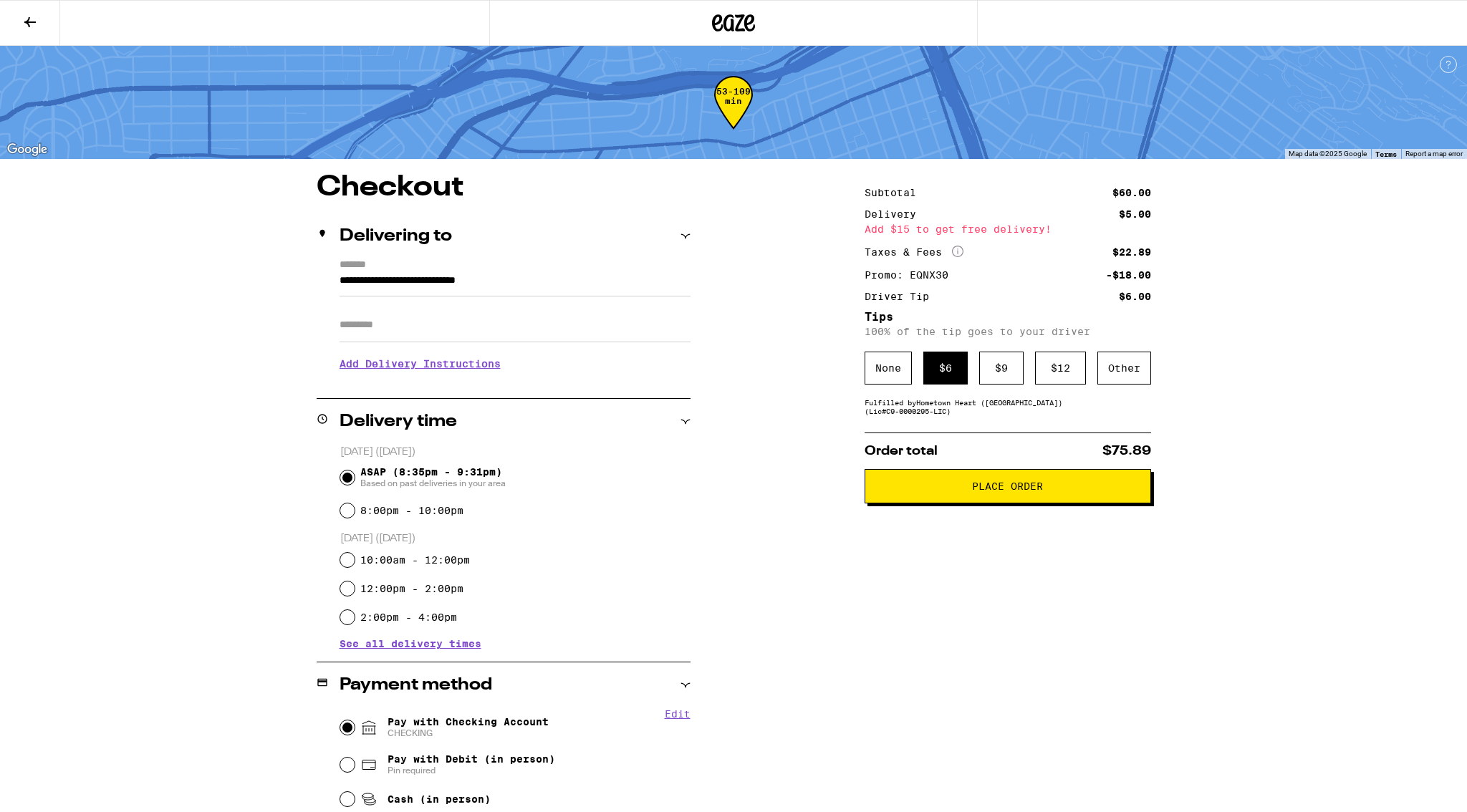
click at [744, 28] on icon at bounding box center [733, 22] width 43 height 26
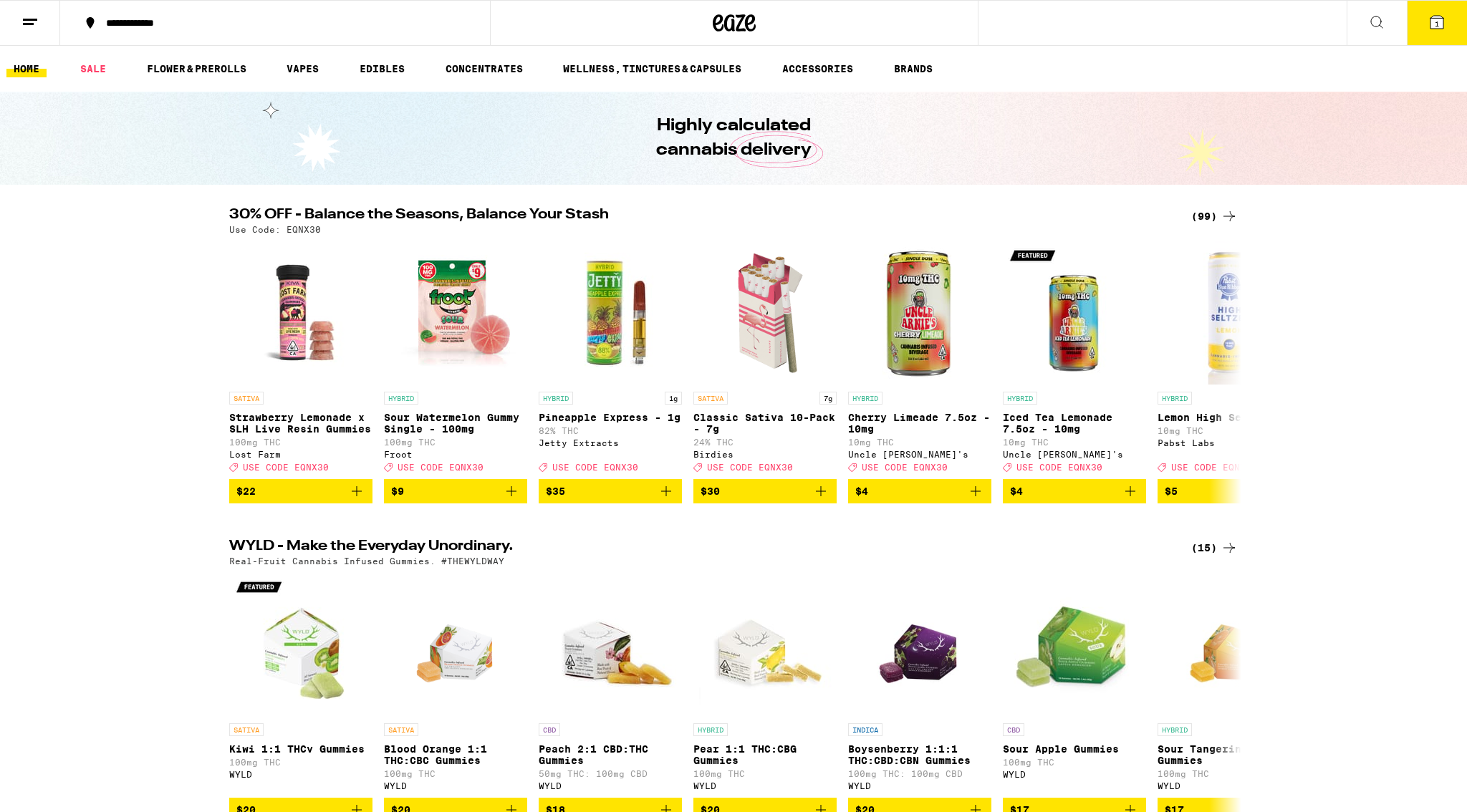
click at [28, 20] on icon at bounding box center [29, 21] width 17 height 17
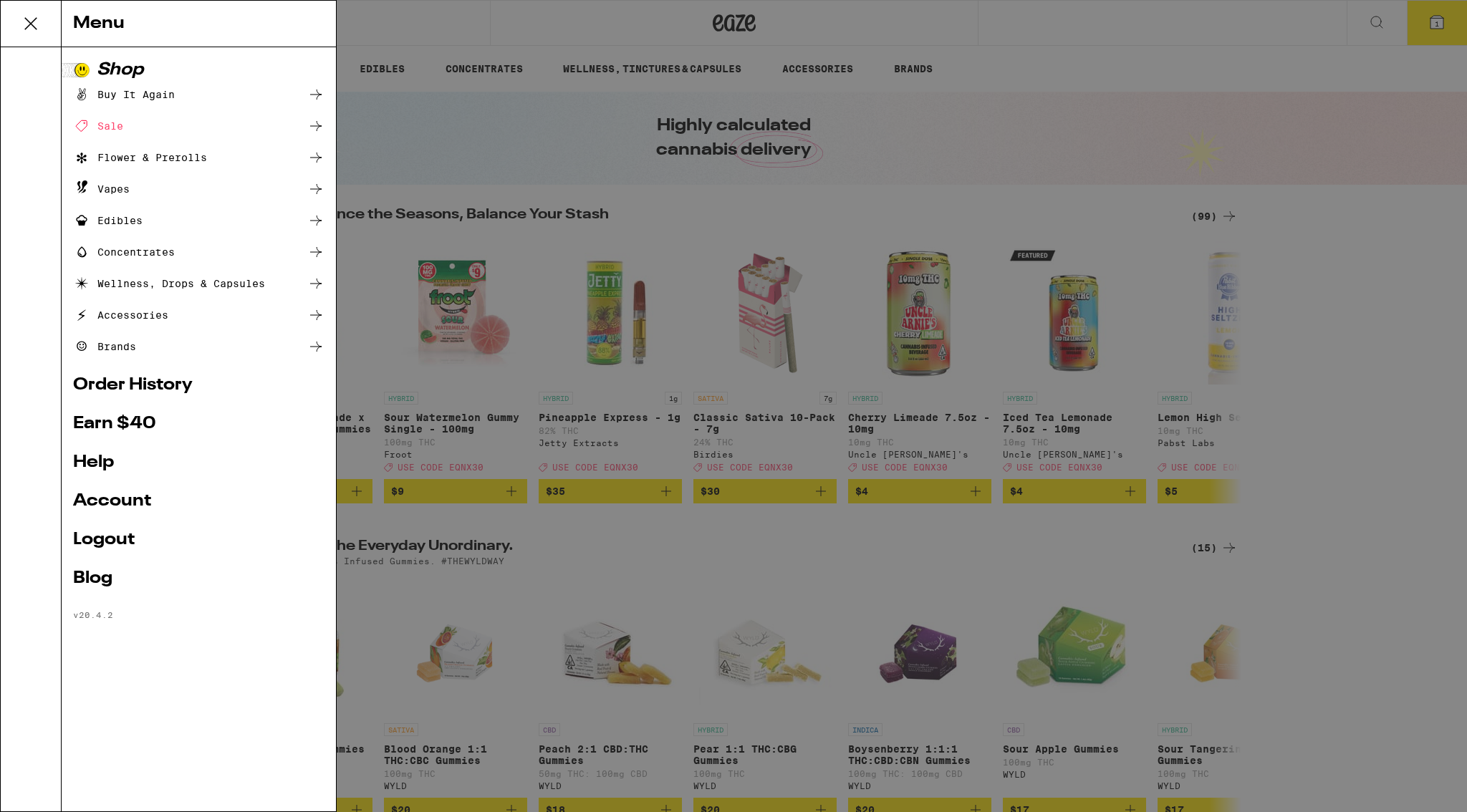
click at [125, 500] on link "Account" at bounding box center [198, 501] width 252 height 17
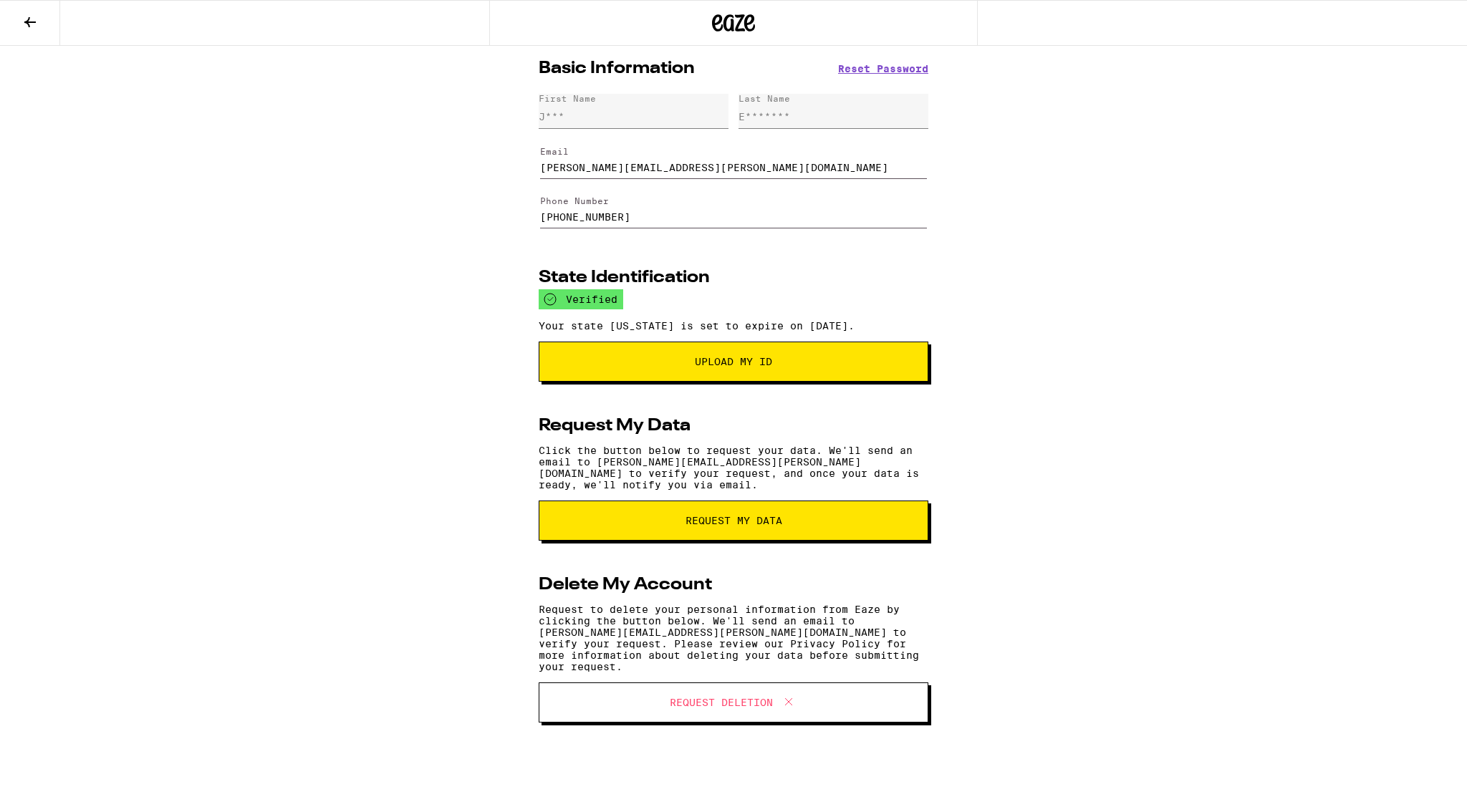
click at [741, 29] on icon at bounding box center [734, 22] width 21 height 17
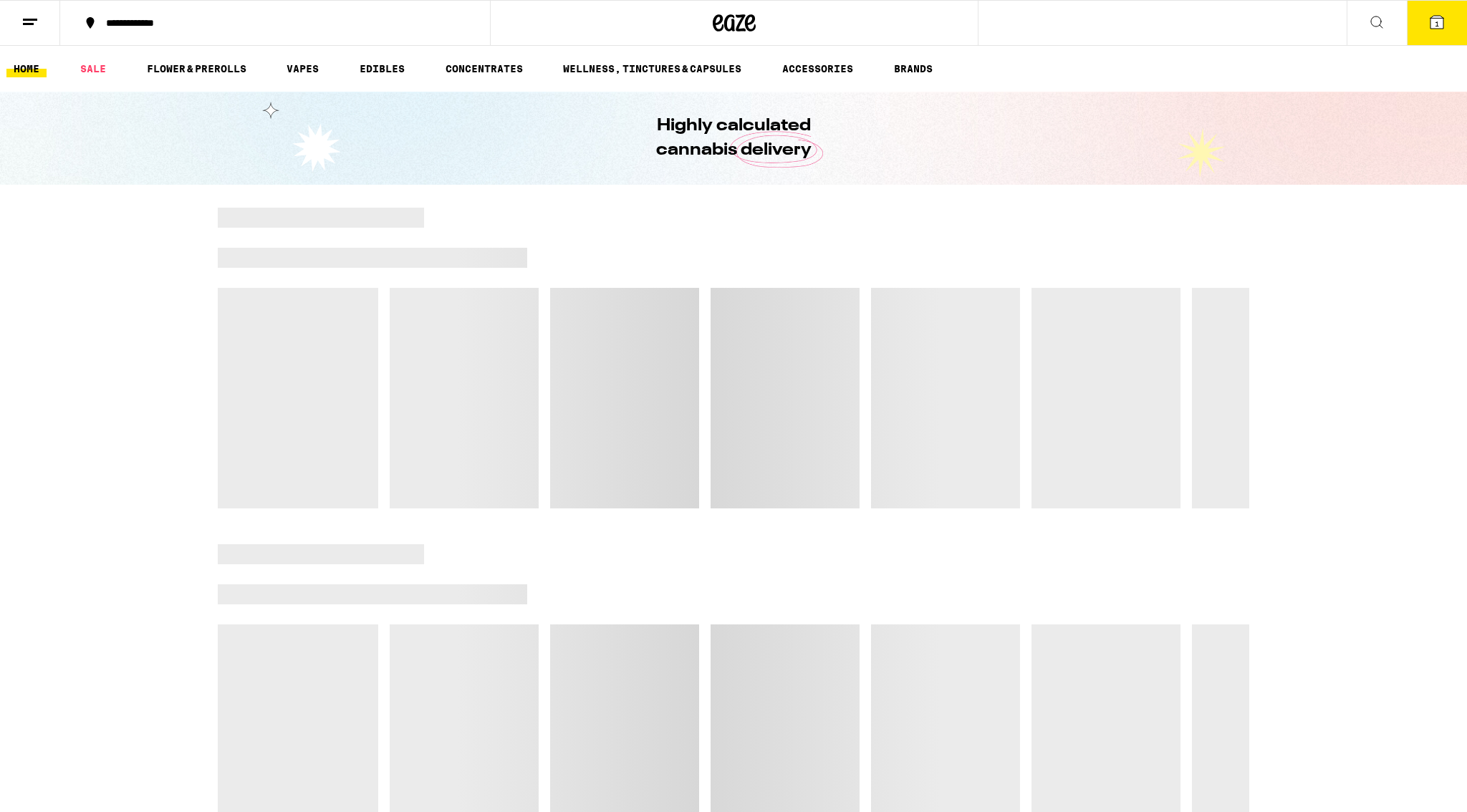
click at [1437, 28] on span "1" at bounding box center [1437, 24] width 4 height 9
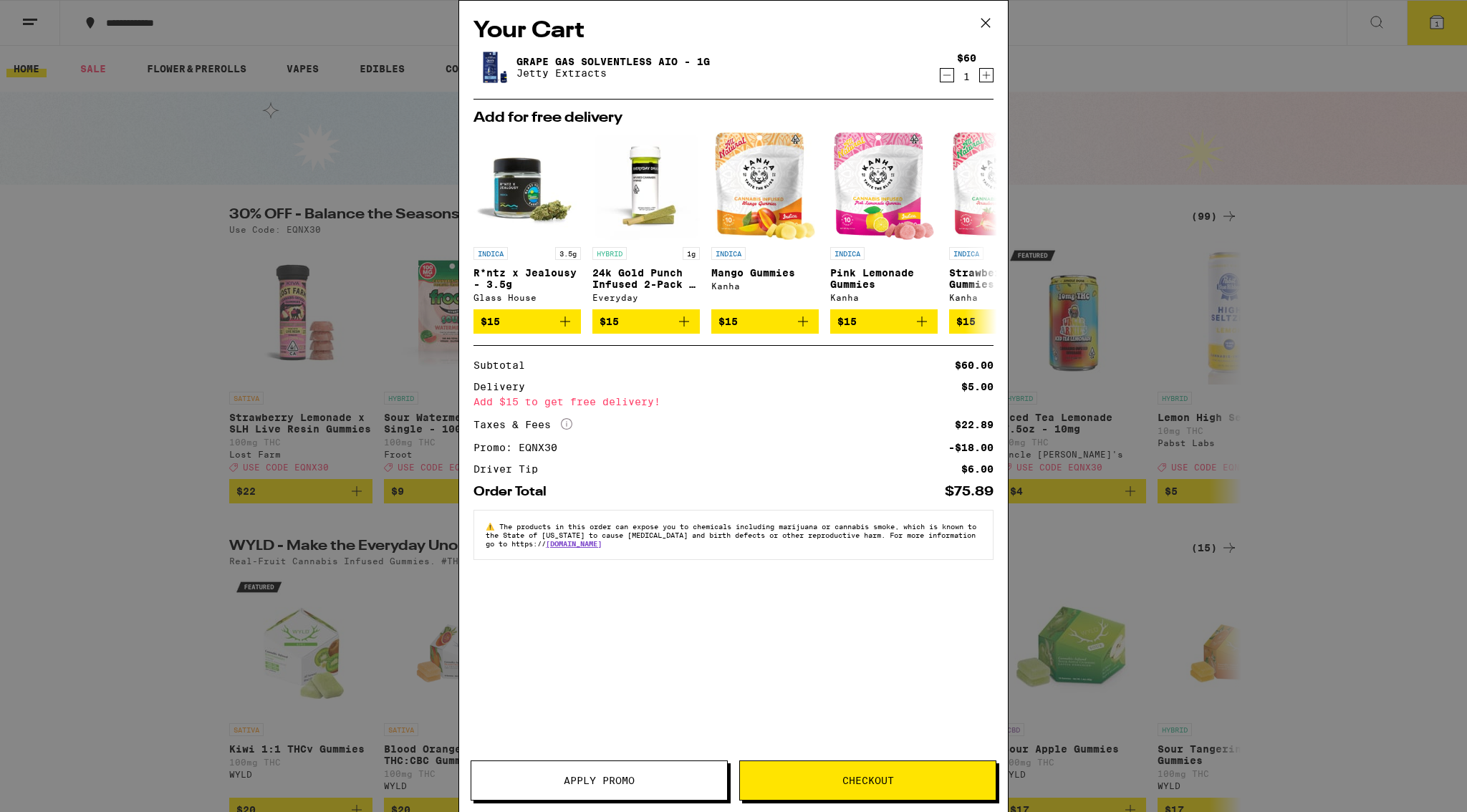
click at [927, 782] on span "Checkout" at bounding box center [867, 780] width 255 height 10
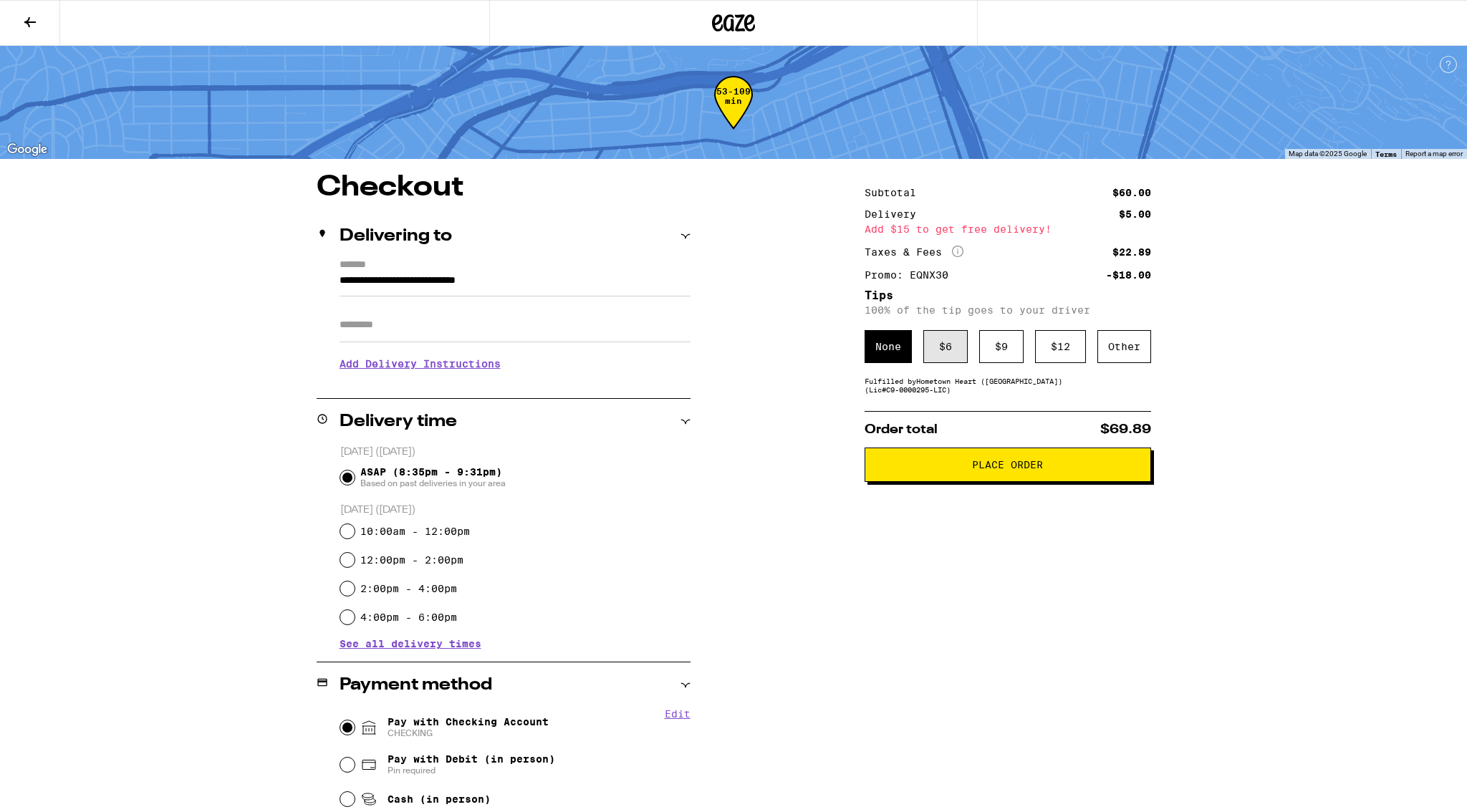
click at [952, 350] on div "$ 6" at bounding box center [946, 346] width 44 height 33
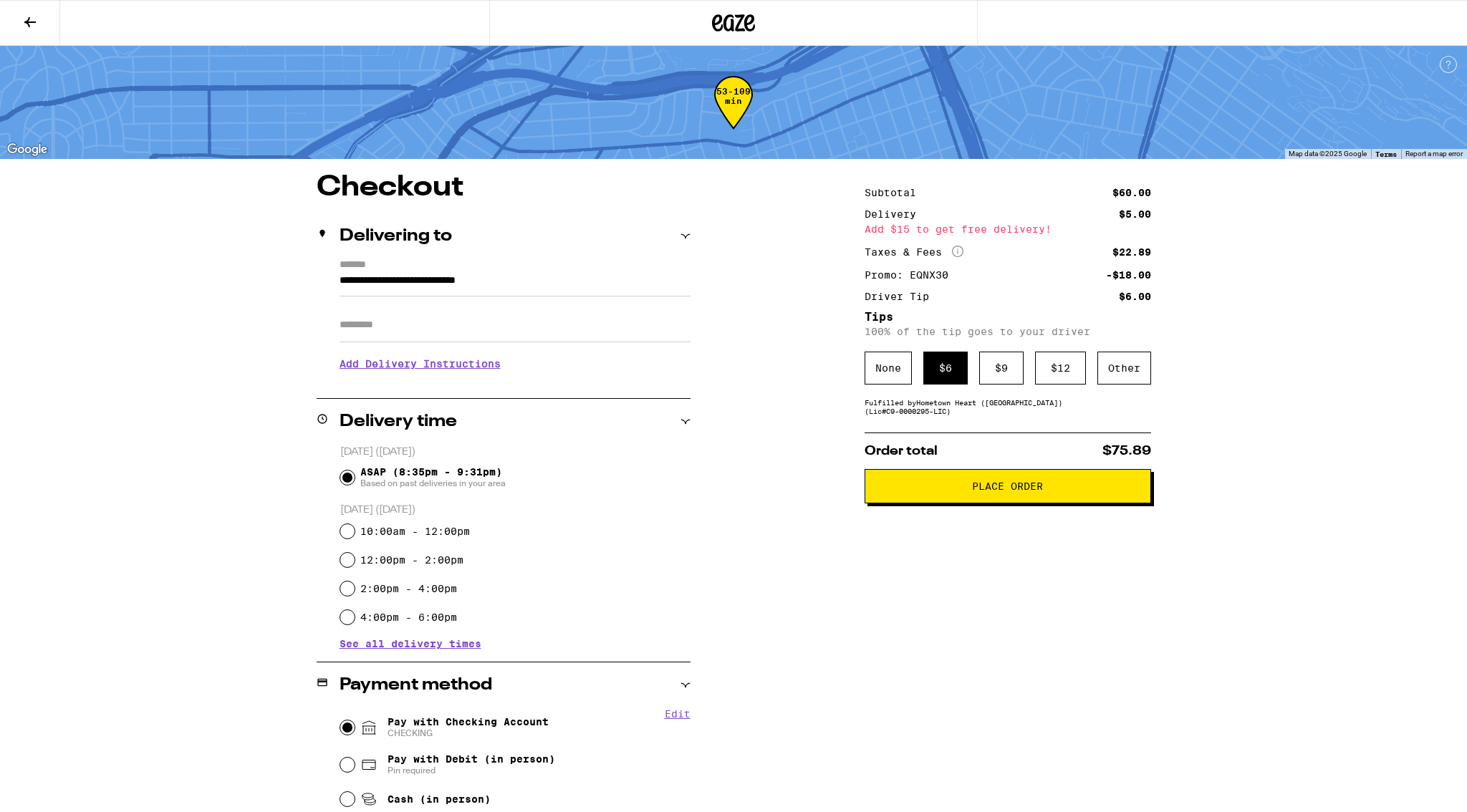
click at [1063, 491] on span "Place Order" at bounding box center [1008, 486] width 262 height 10
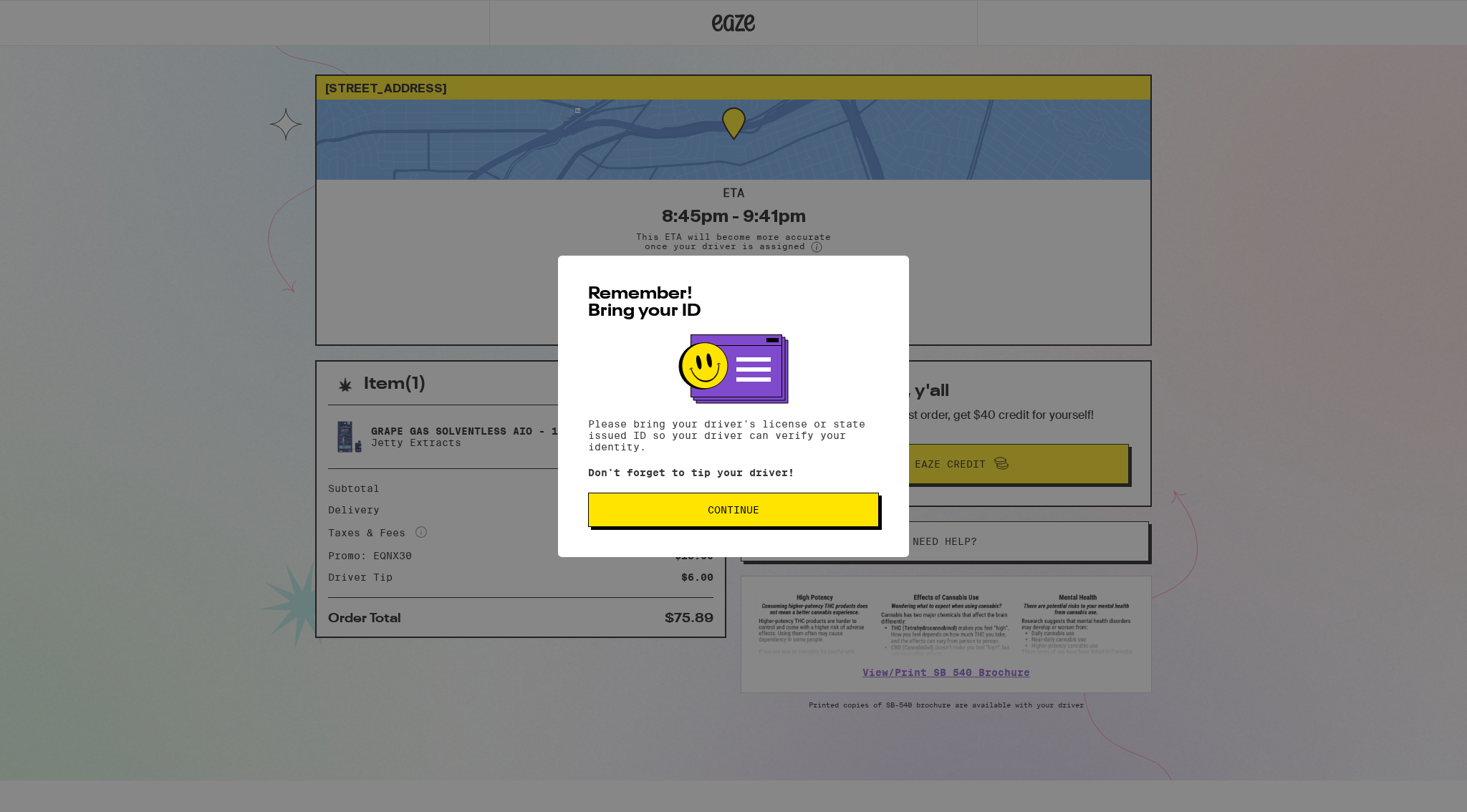
click at [854, 526] on button "Continue" at bounding box center [733, 510] width 291 height 35
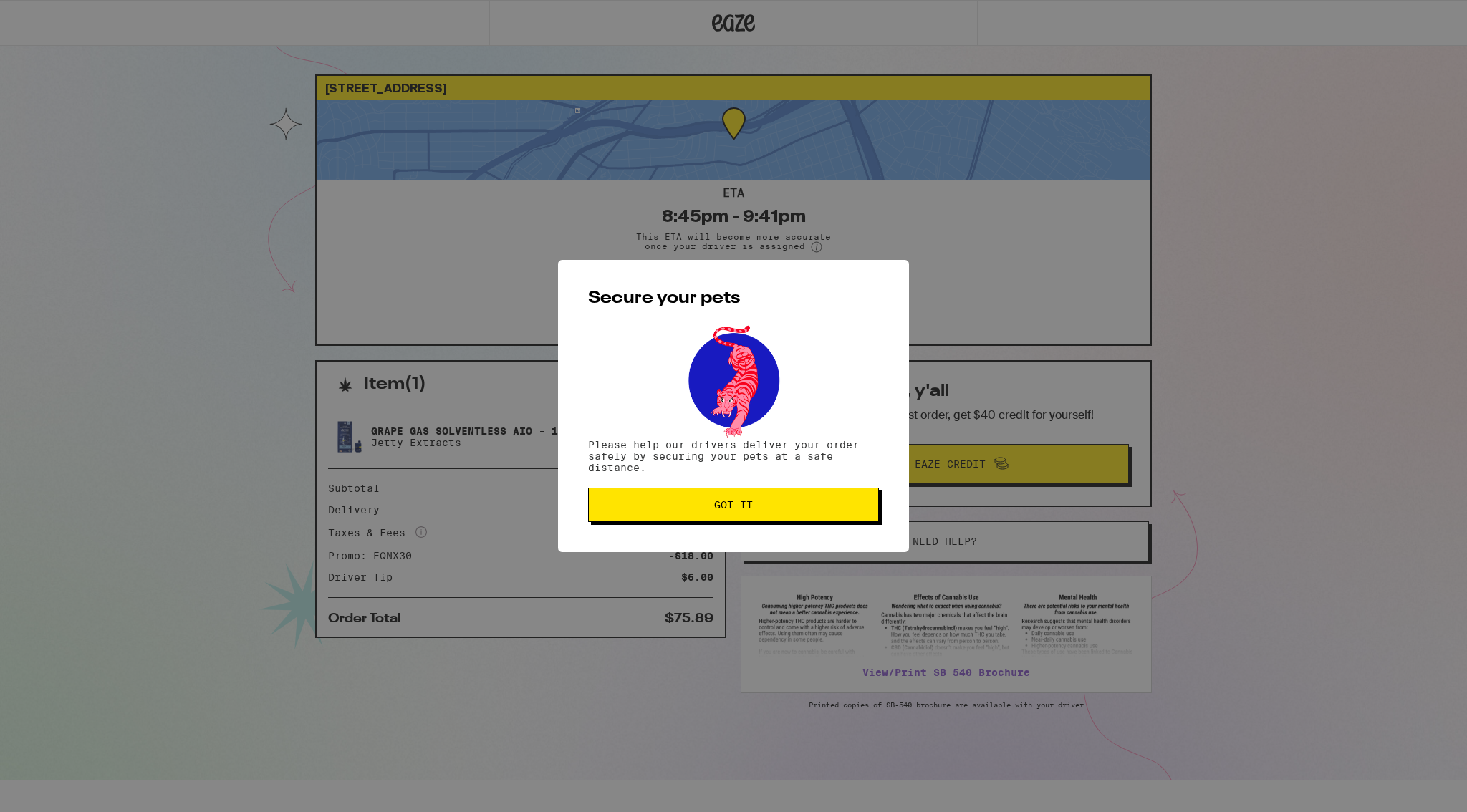
click at [839, 503] on span "Got it" at bounding box center [734, 504] width 267 height 10
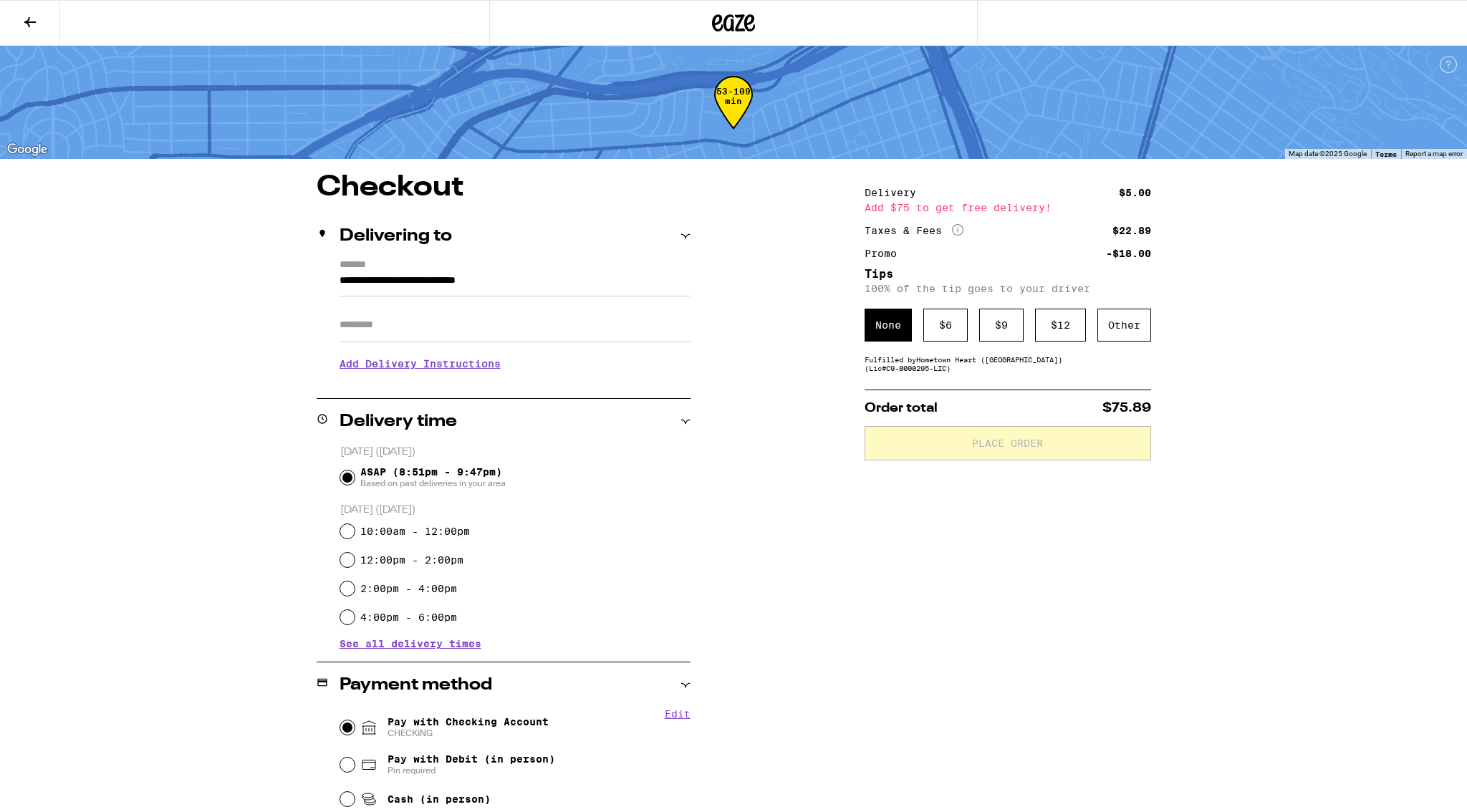
click at [23, 17] on icon at bounding box center [29, 21] width 17 height 17
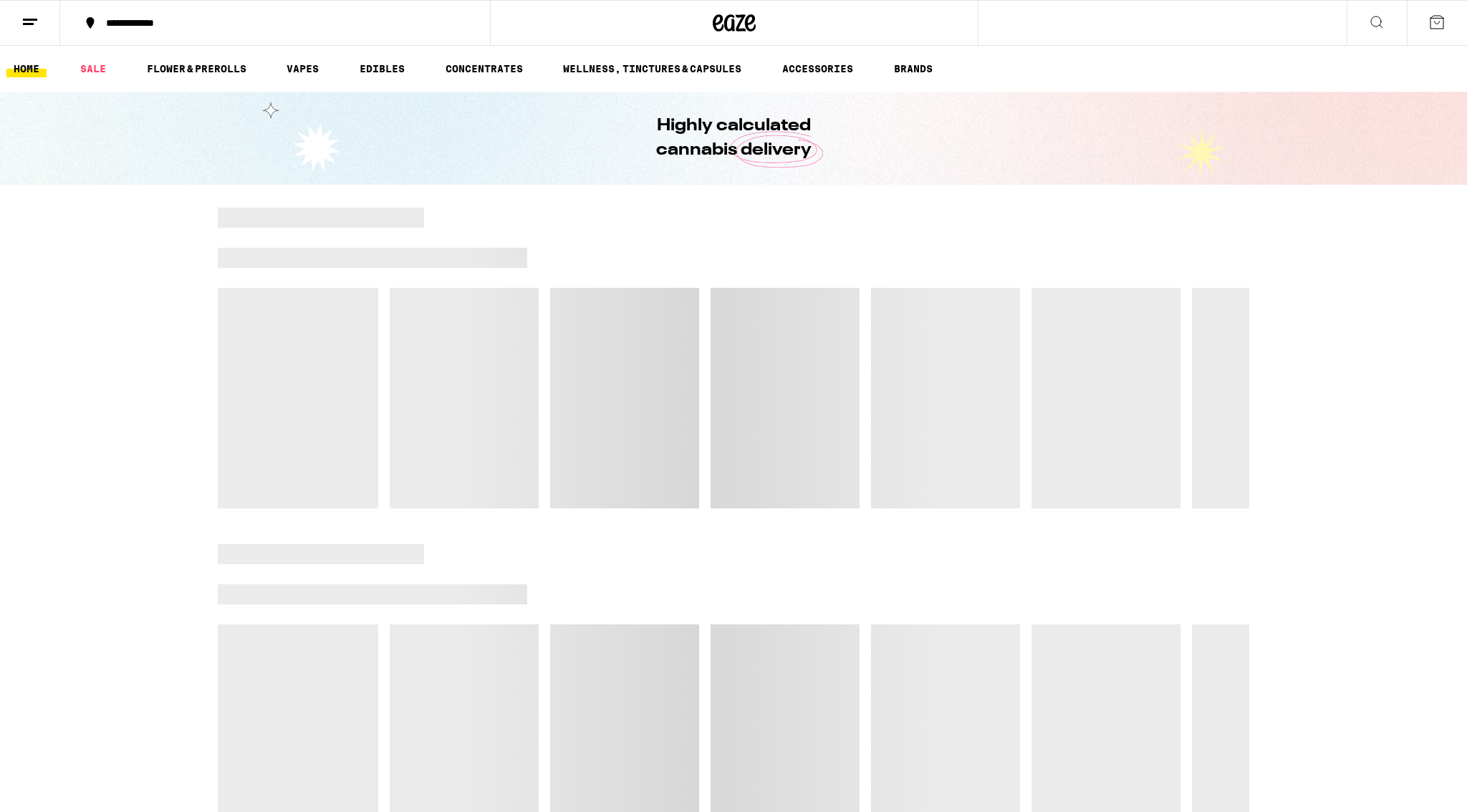
click at [727, 28] on icon at bounding box center [735, 22] width 21 height 17
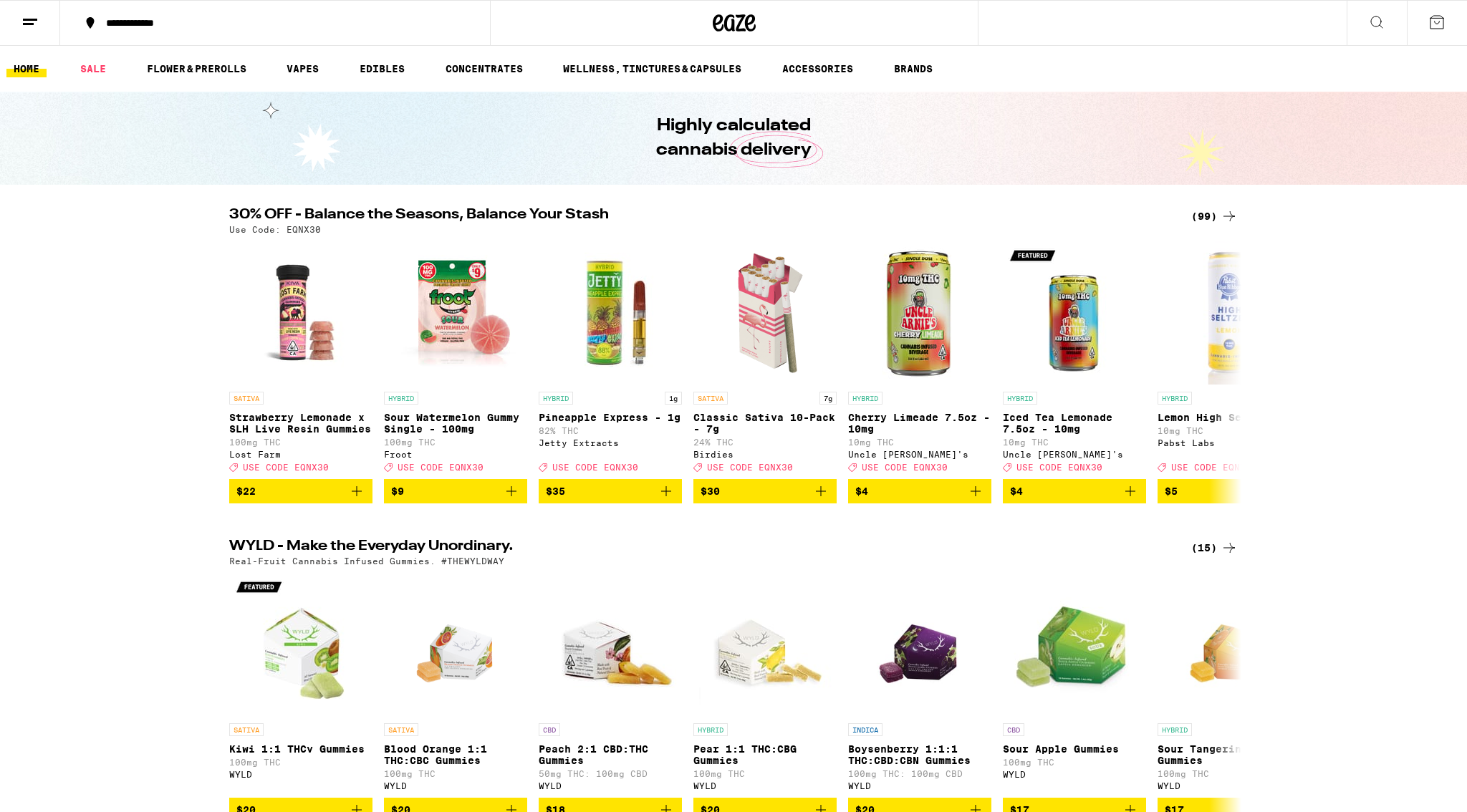
click at [35, 23] on icon at bounding box center [29, 21] width 17 height 17
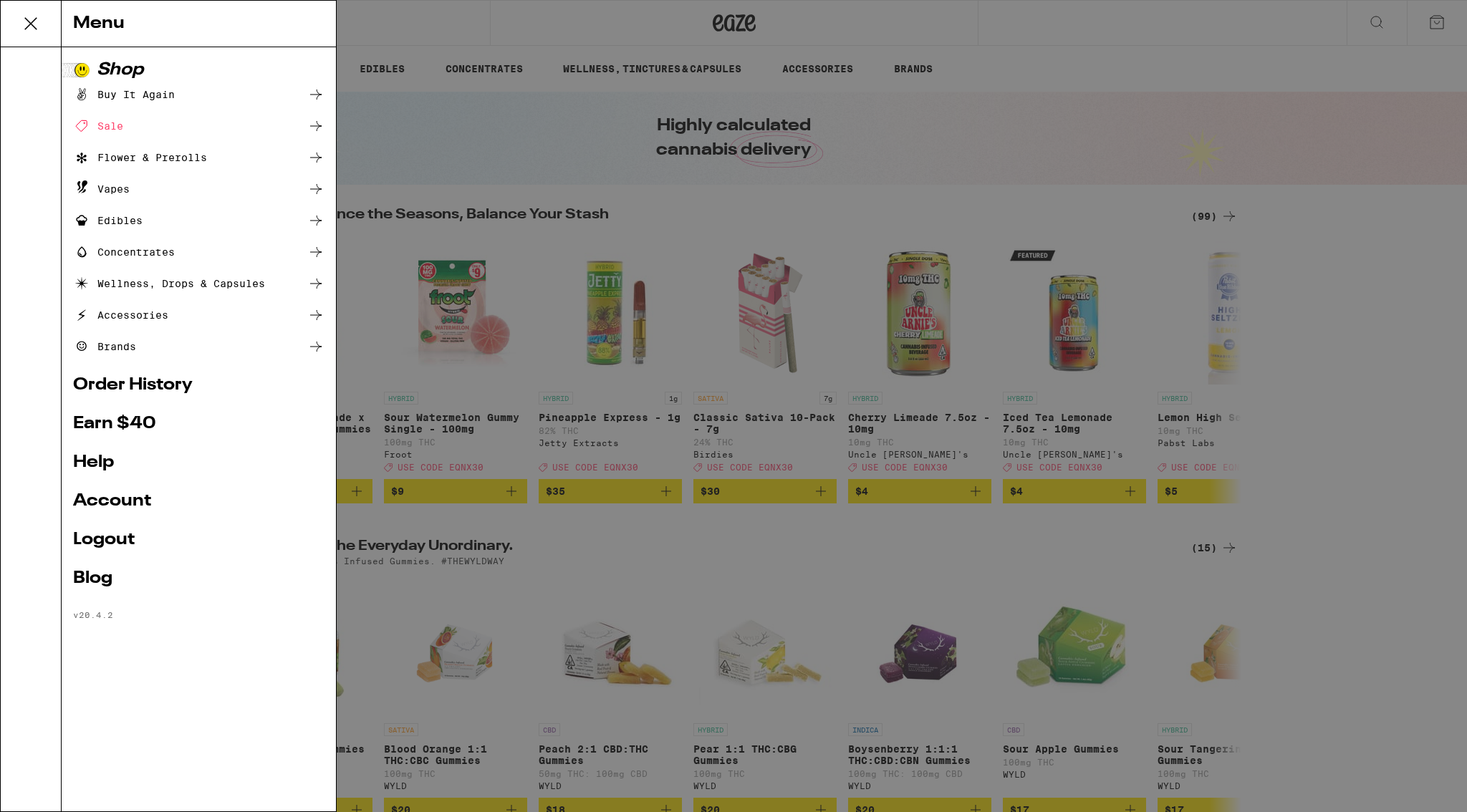
click at [132, 384] on link "Order History" at bounding box center [198, 385] width 252 height 17
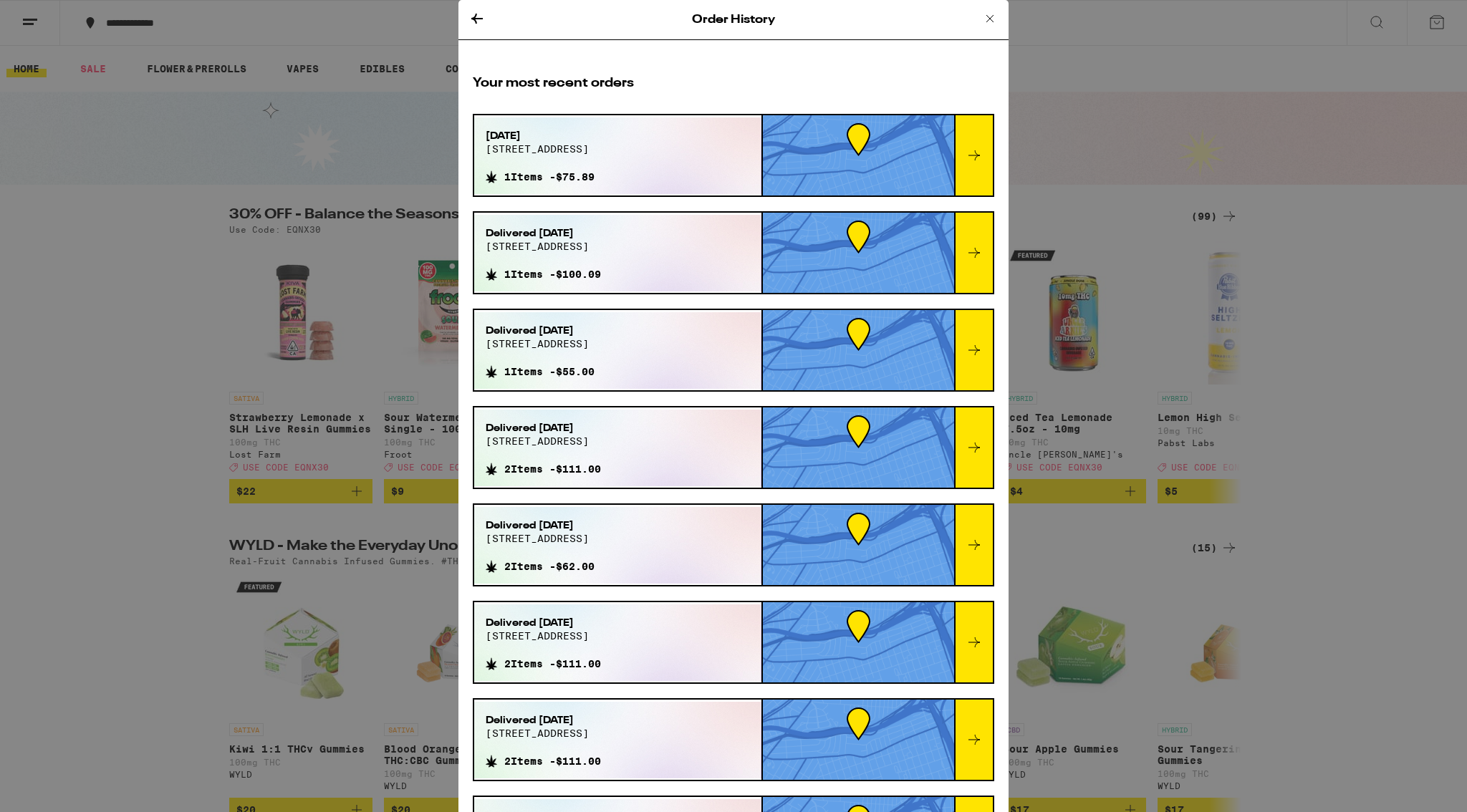
click at [968, 153] on icon at bounding box center [973, 155] width 17 height 17
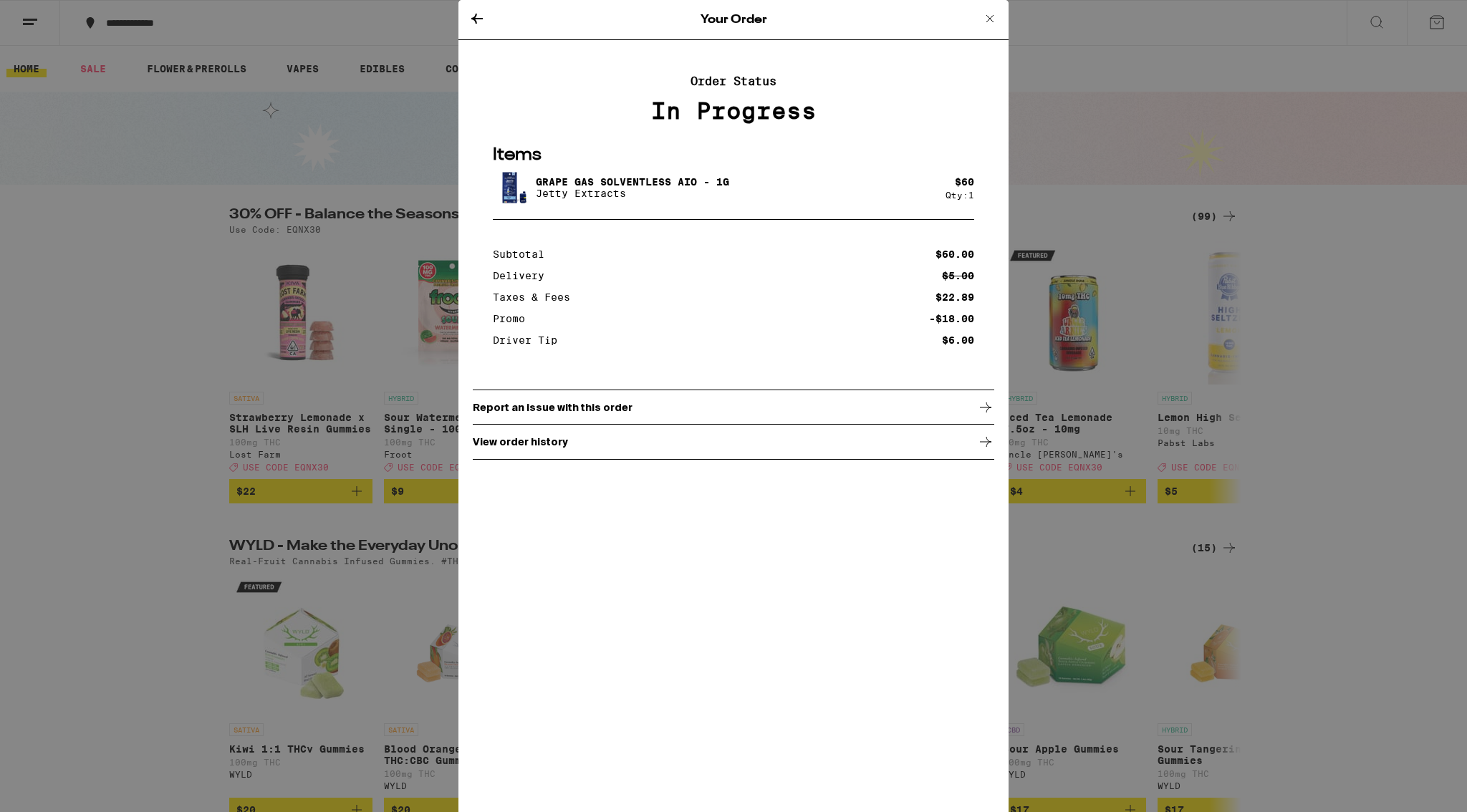
click at [983, 450] on icon at bounding box center [985, 441] width 17 height 17
